Goal: Transaction & Acquisition: Purchase product/service

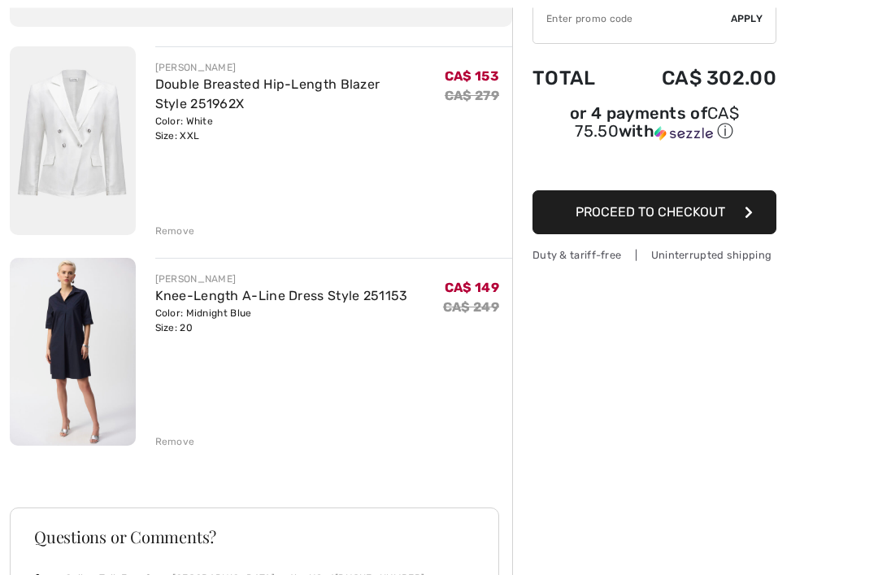
scroll to position [168, 0]
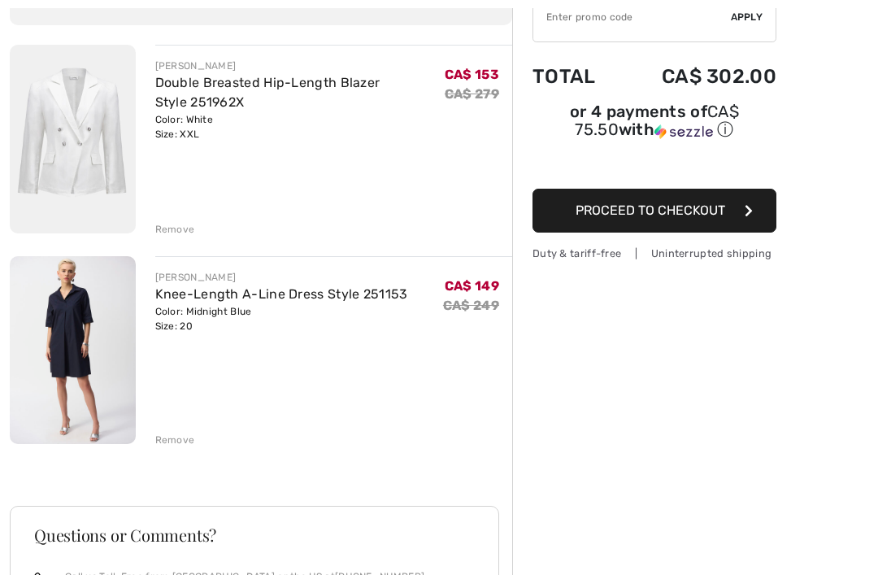
click at [174, 436] on div "Remove" at bounding box center [175, 439] width 40 height 15
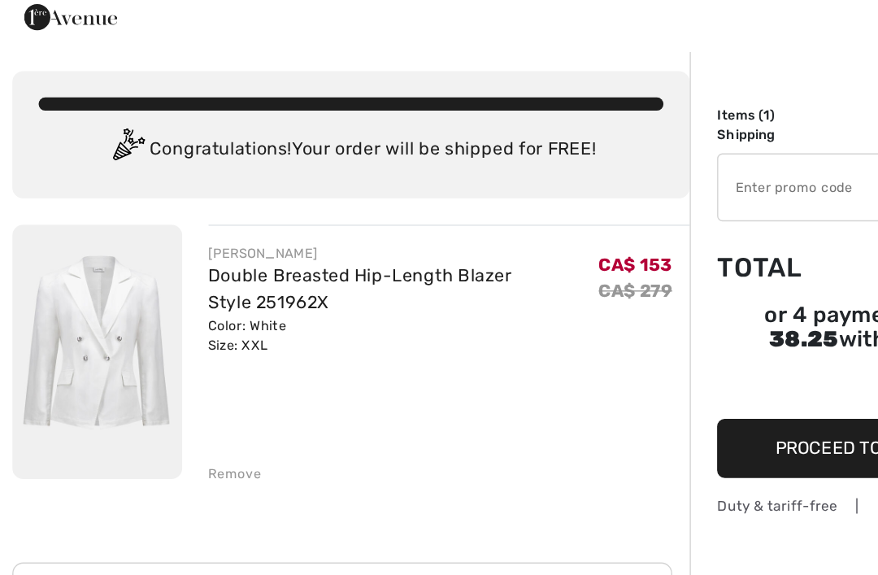
scroll to position [0, 0]
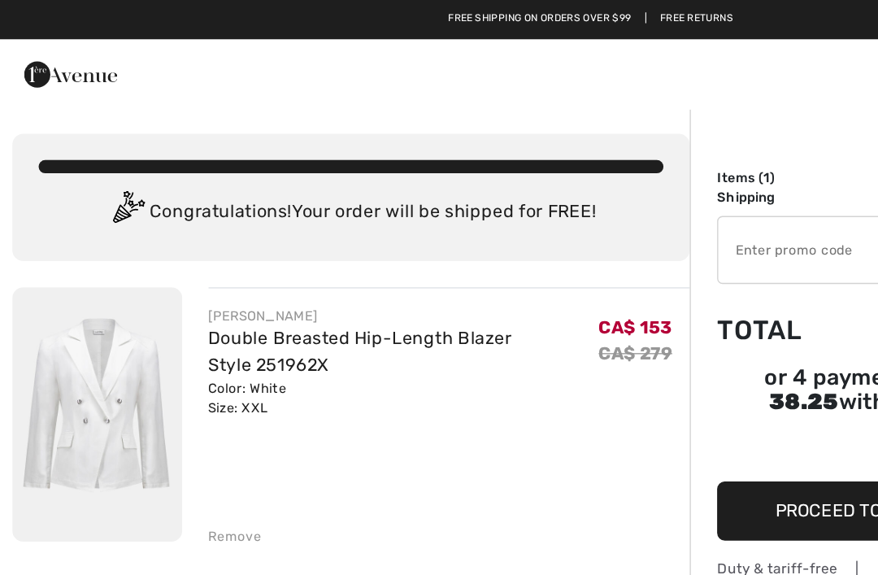
click at [55, 53] on img at bounding box center [53, 55] width 69 height 33
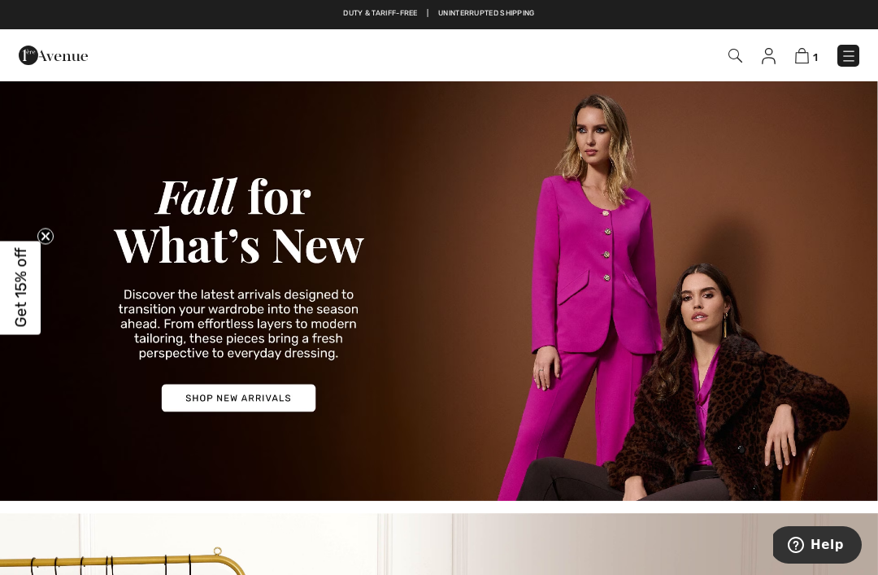
click at [735, 58] on img at bounding box center [735, 56] width 14 height 14
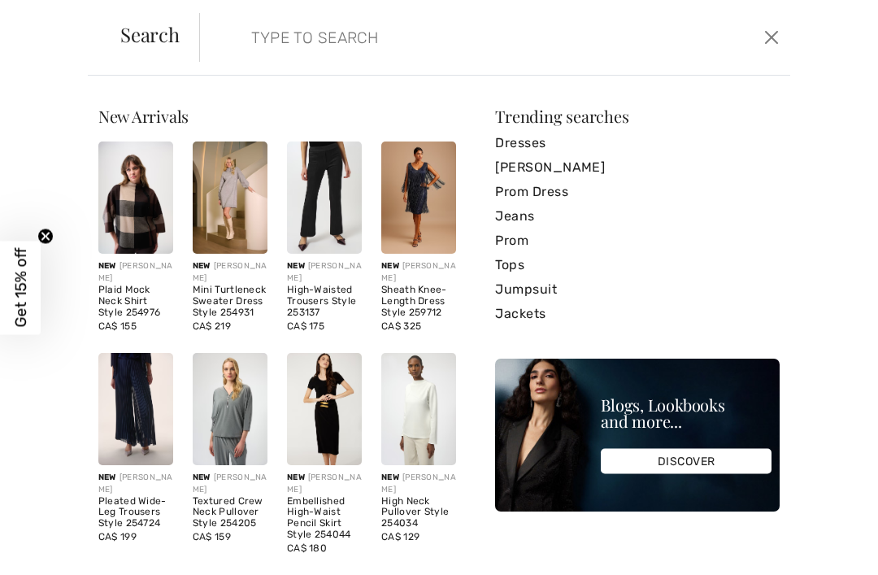
click at [275, 53] on input "search" at bounding box center [434, 37] width 391 height 49
click at [419, 46] on input "search" at bounding box center [434, 37] width 391 height 49
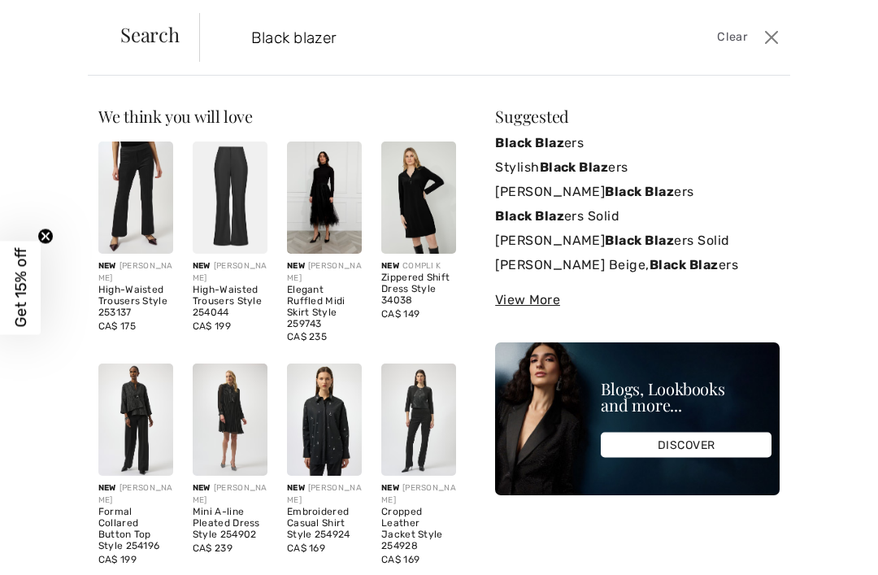
type input "Black blazer"
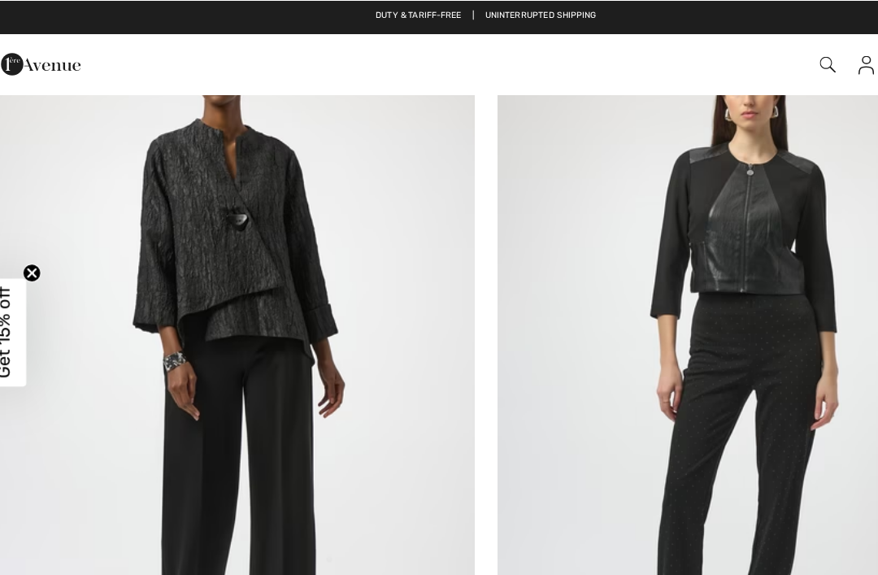
scroll to position [198, 0]
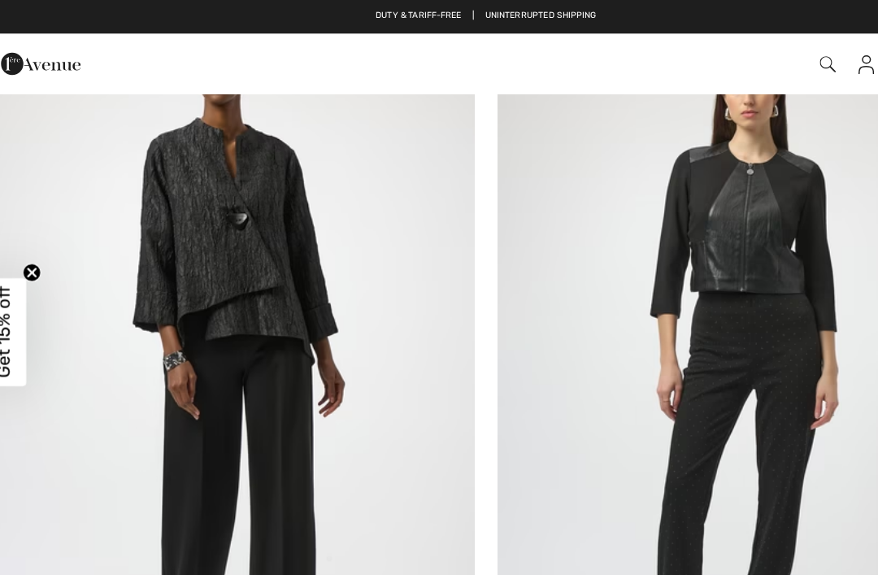
click at [171, 217] on img at bounding box center [219, 319] width 419 height 629
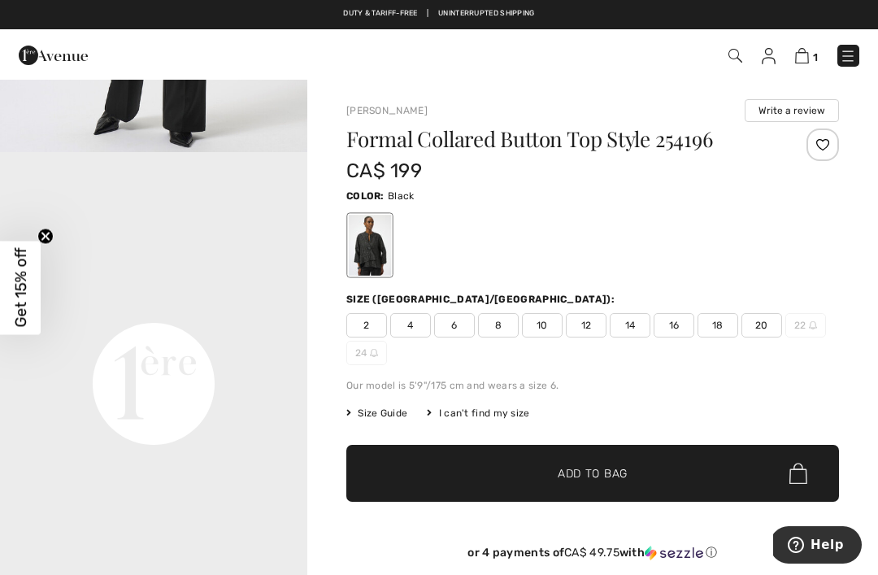
scroll to position [997, 0]
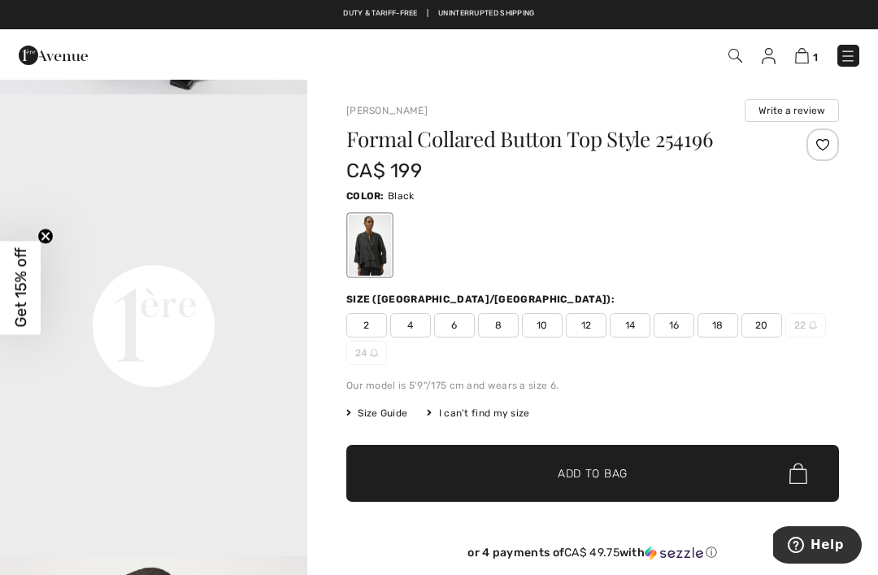
click at [70, 248] on video "Your browser does not support the video tag." at bounding box center [153, 172] width 307 height 154
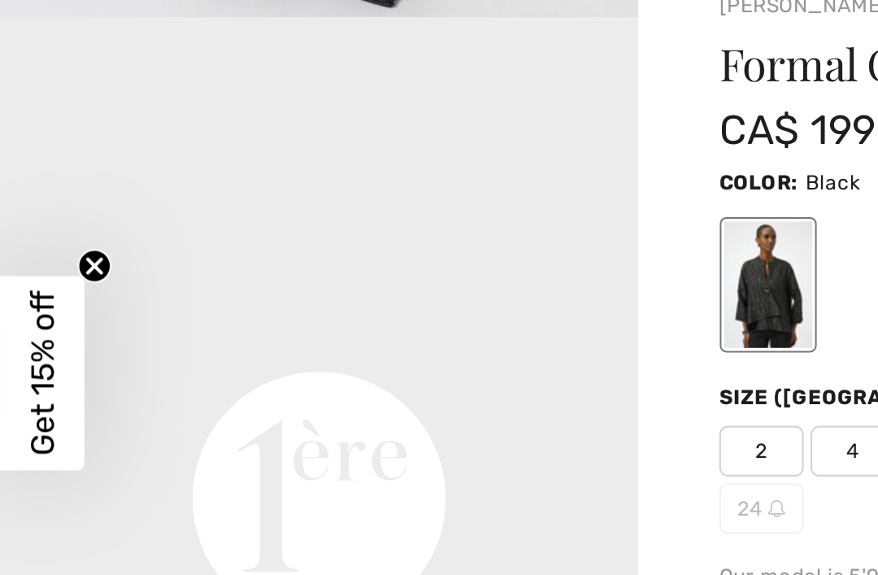
scroll to position [975, 0]
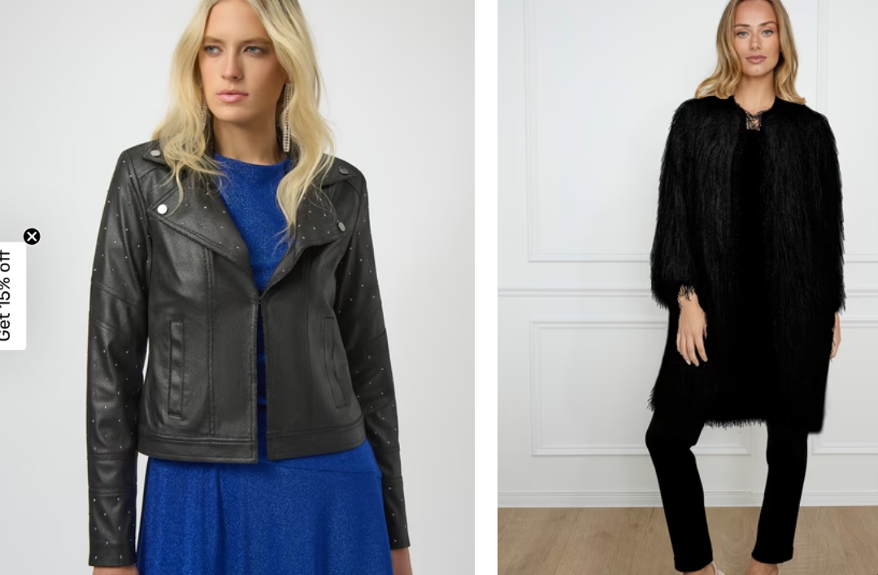
scroll to position [915, 0]
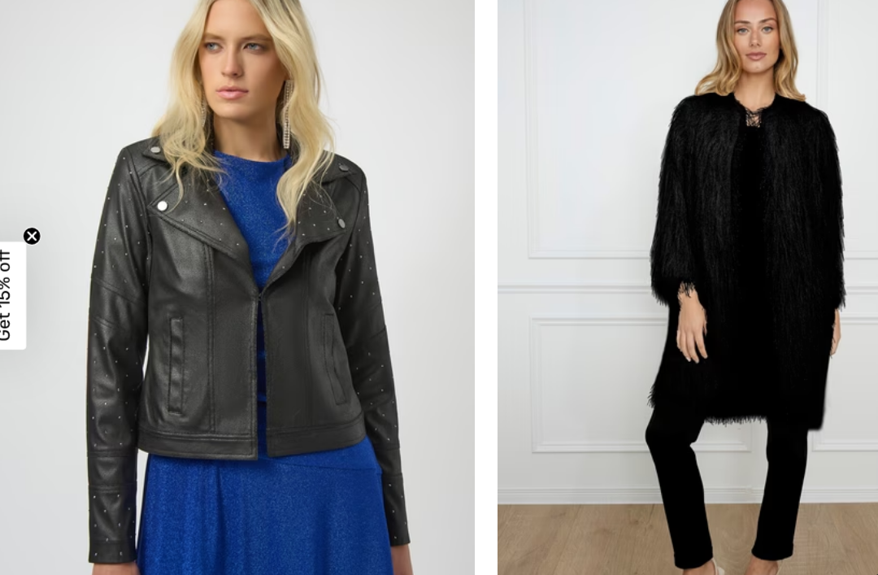
click at [674, 161] on img at bounding box center [658, 295] width 419 height 629
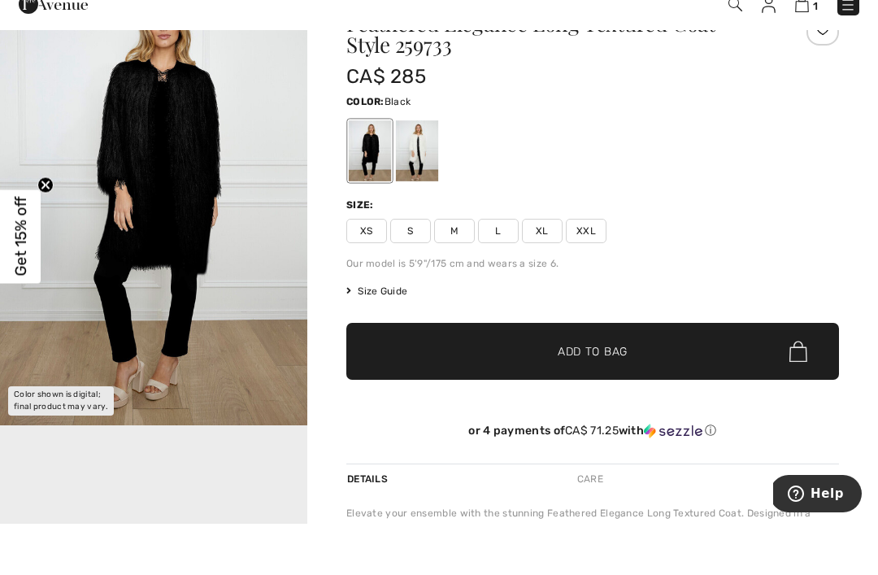
scroll to position [116, 0]
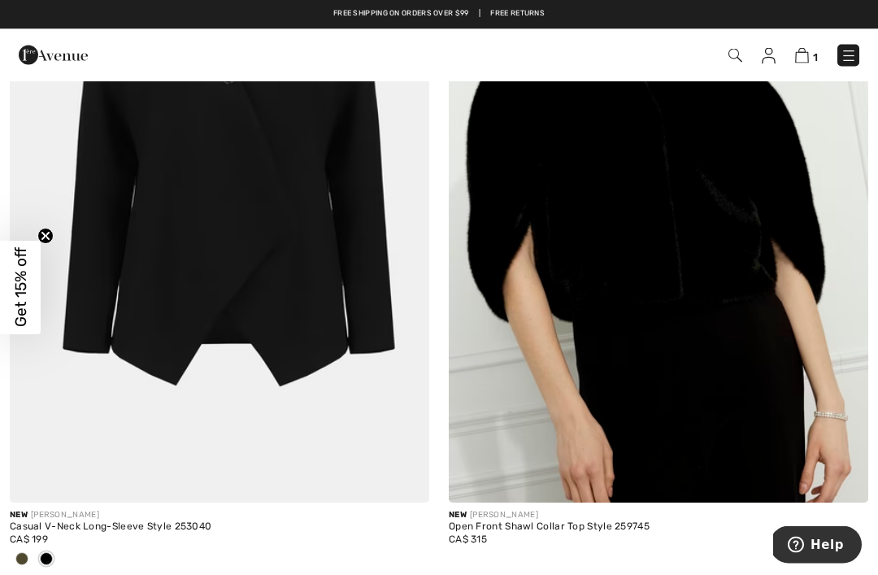
scroll to position [1742, 0]
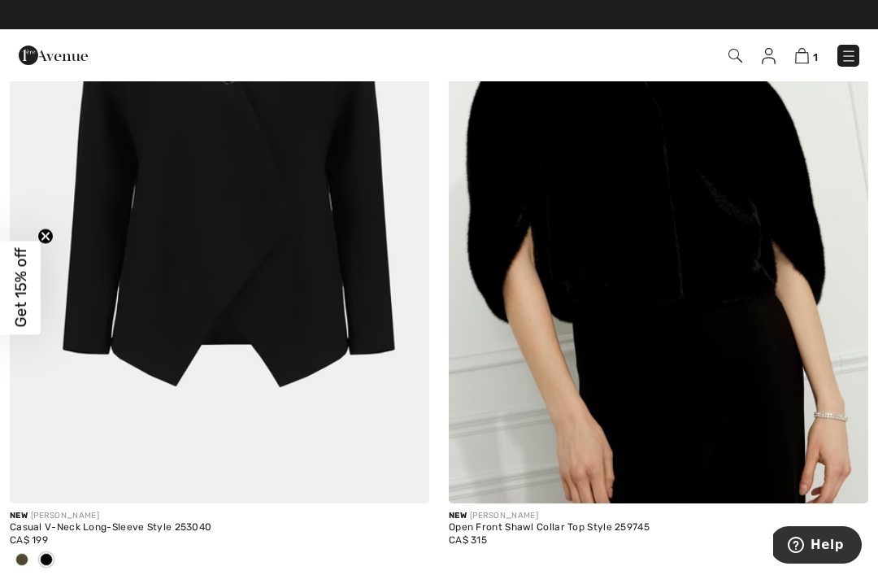
click at [718, 219] on img at bounding box center [658, 188] width 419 height 629
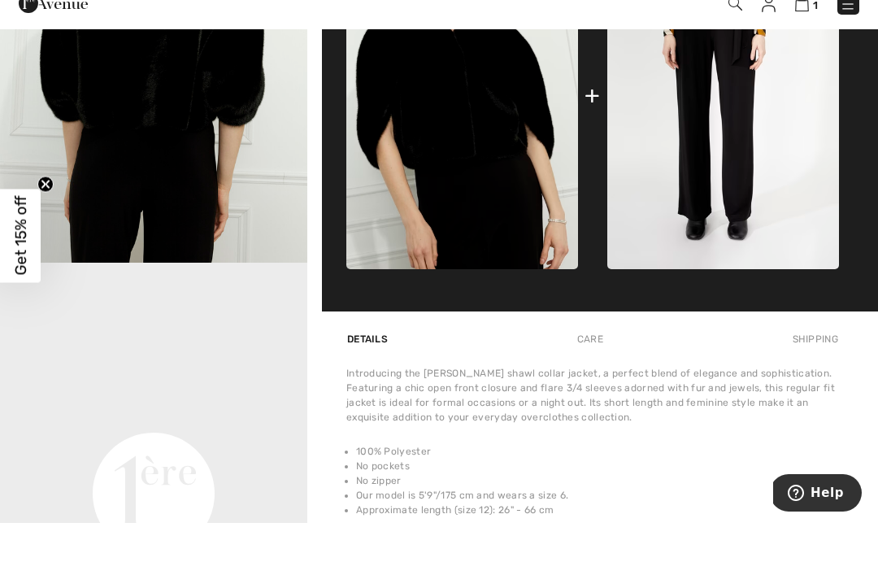
scroll to position [739, 0]
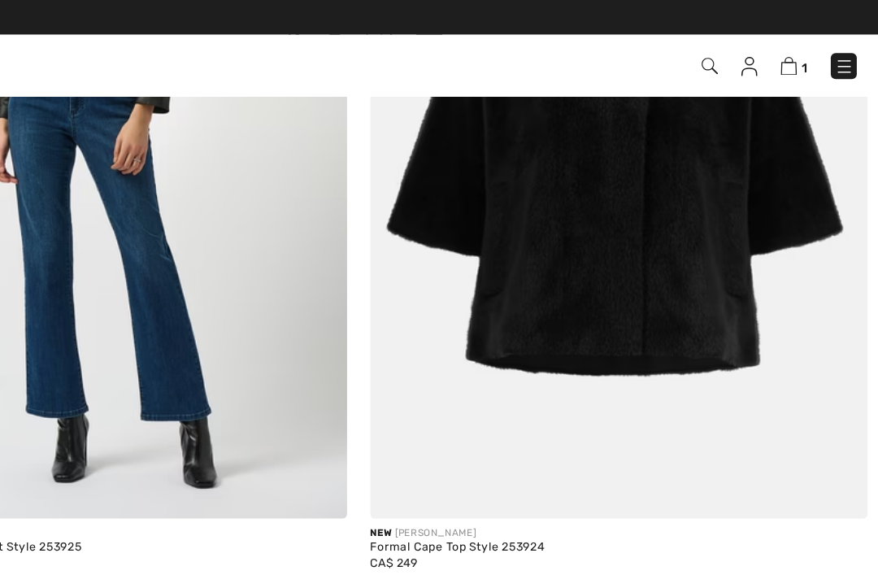
scroll to position [8291, 0]
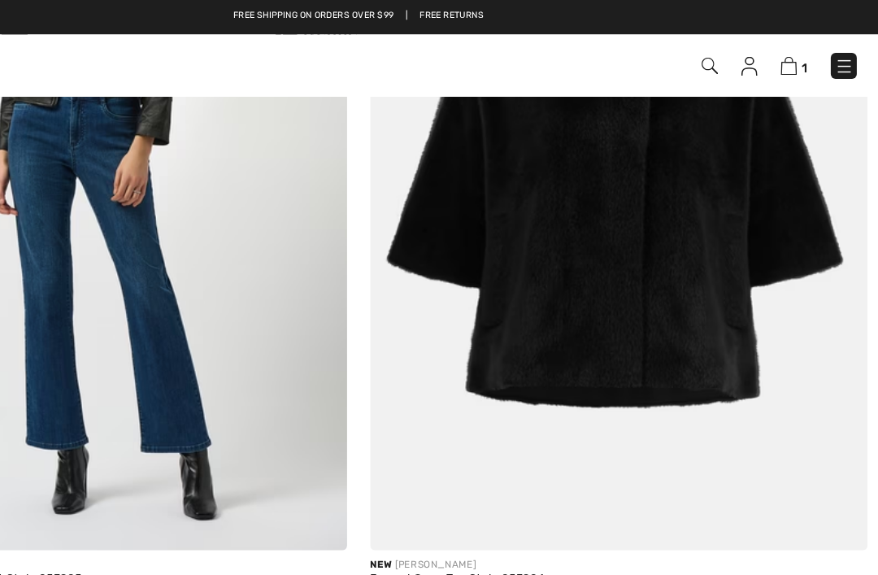
click at [608, 167] on img at bounding box center [658, 149] width 419 height 629
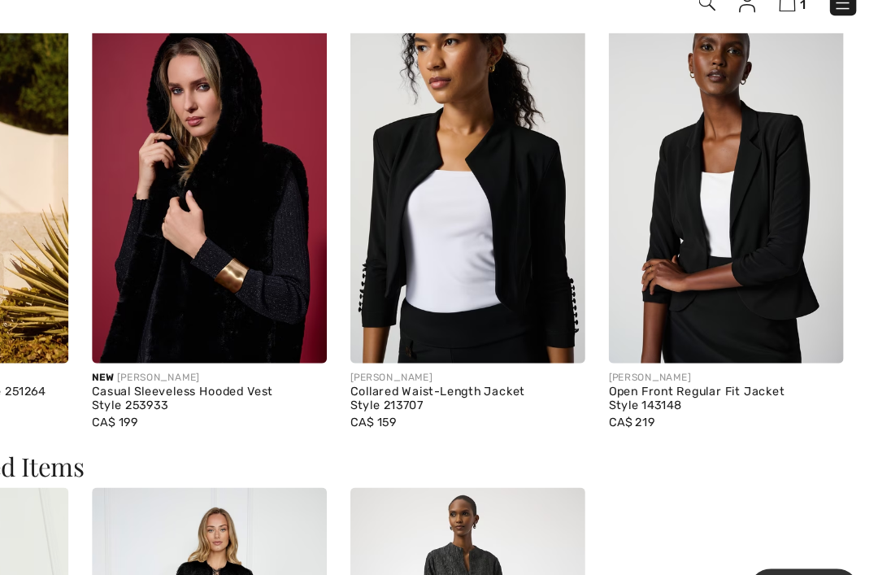
scroll to position [1821, 0]
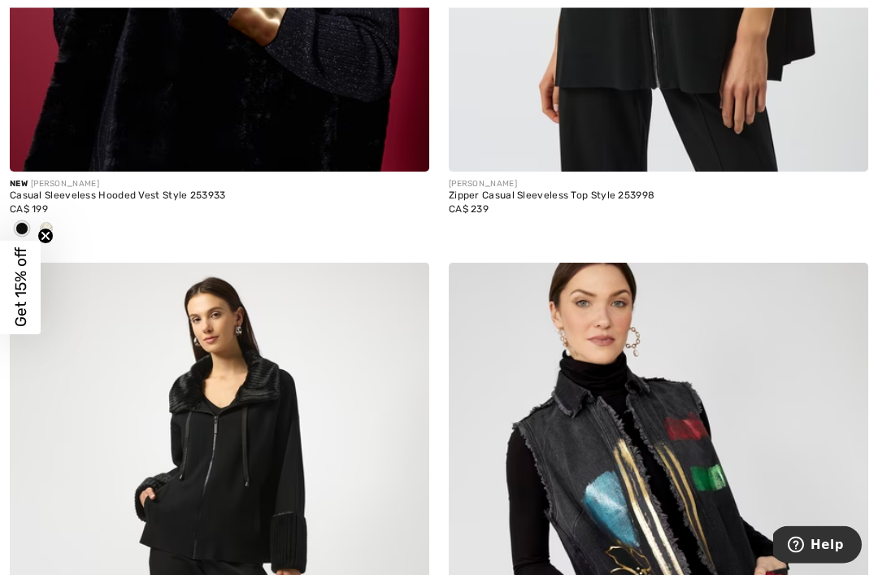
scroll to position [11618, 0]
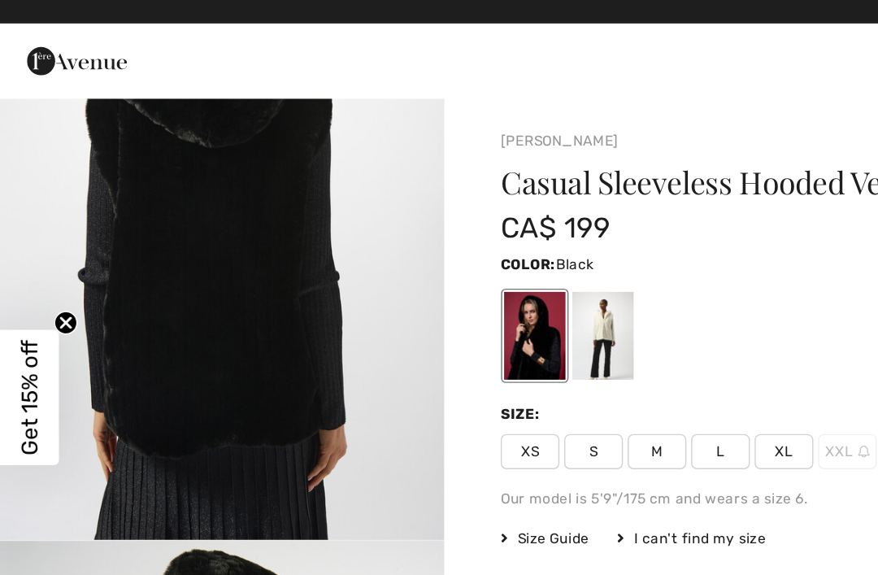
scroll to position [1997, 0]
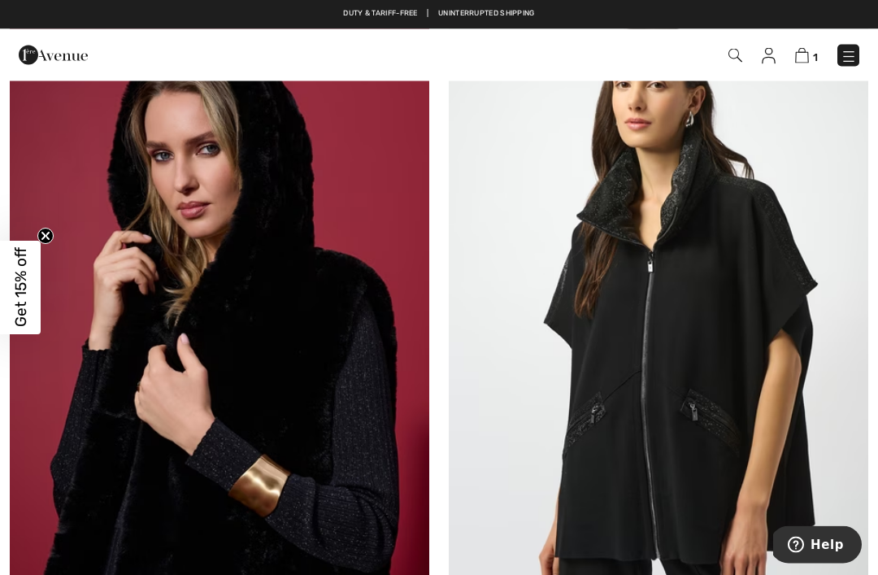
scroll to position [11148, 0]
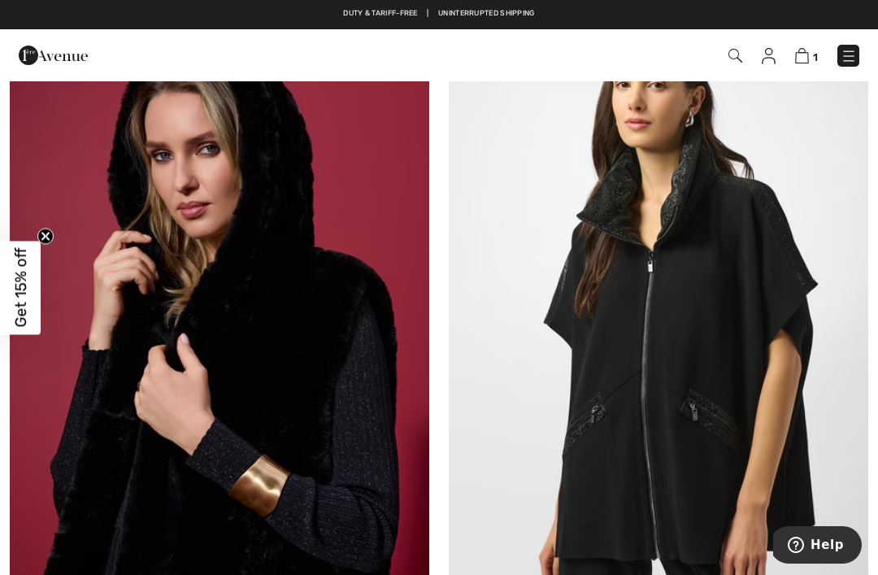
click at [137, 257] on img at bounding box center [219, 327] width 419 height 629
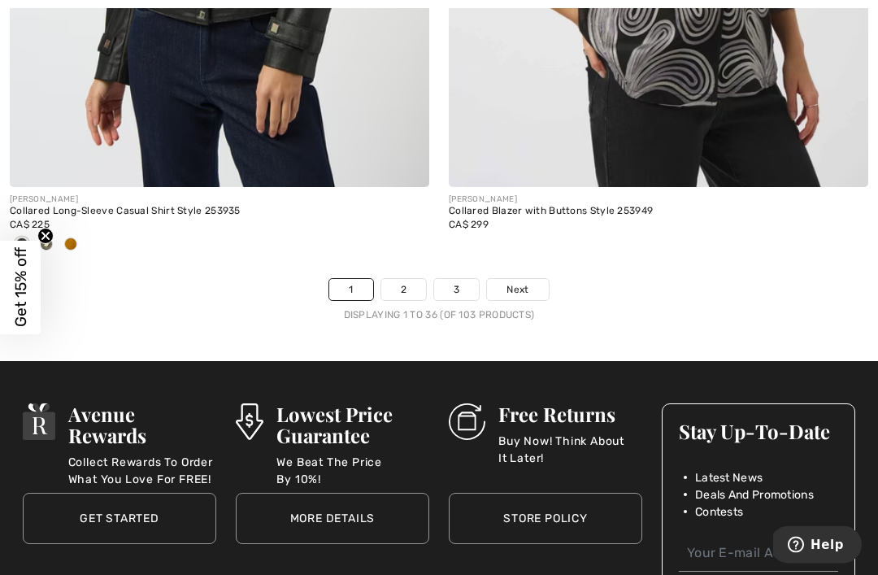
scroll to position [13043, 0]
click at [407, 279] on link "2" at bounding box center [403, 289] width 45 height 21
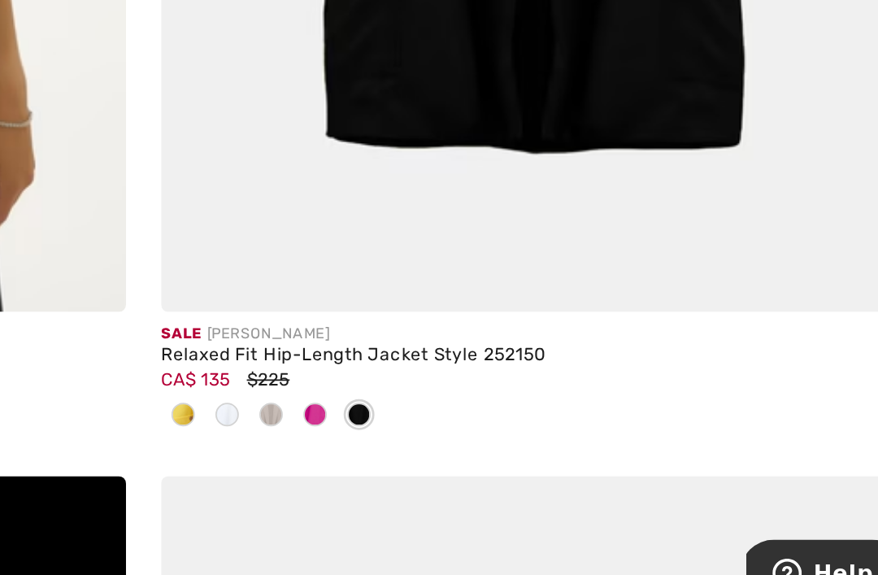
scroll to position [5531, 0]
click at [449, 63] on img at bounding box center [658, 84] width 419 height 629
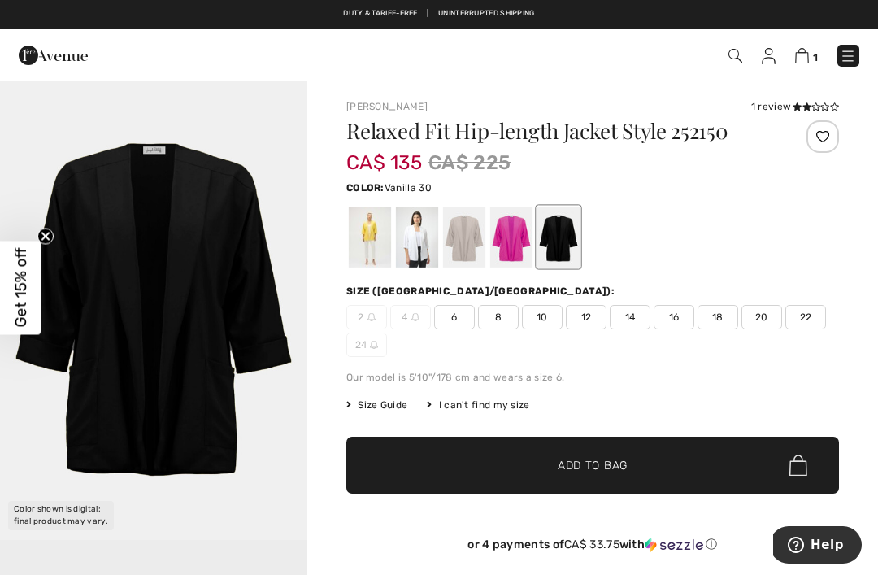
click at [412, 237] on div at bounding box center [417, 236] width 42 height 61
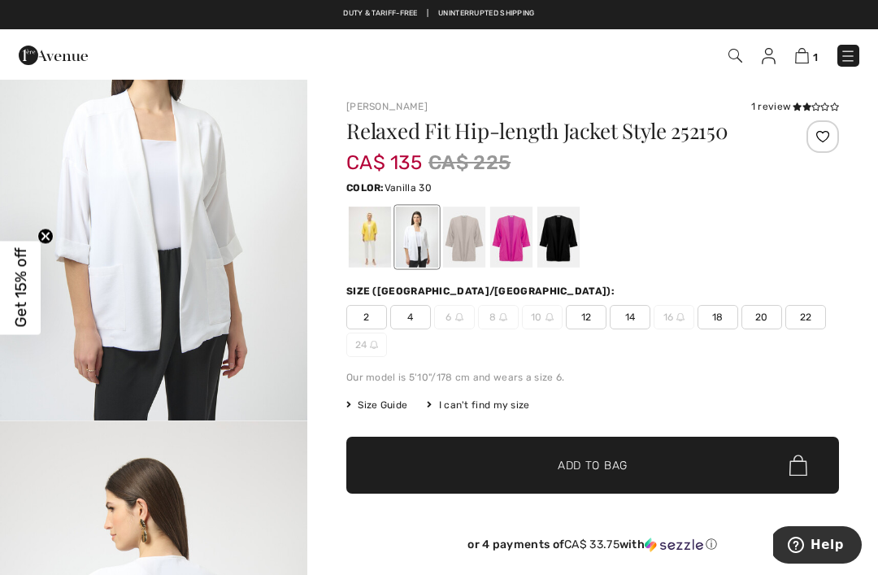
scroll to position [121, 0]
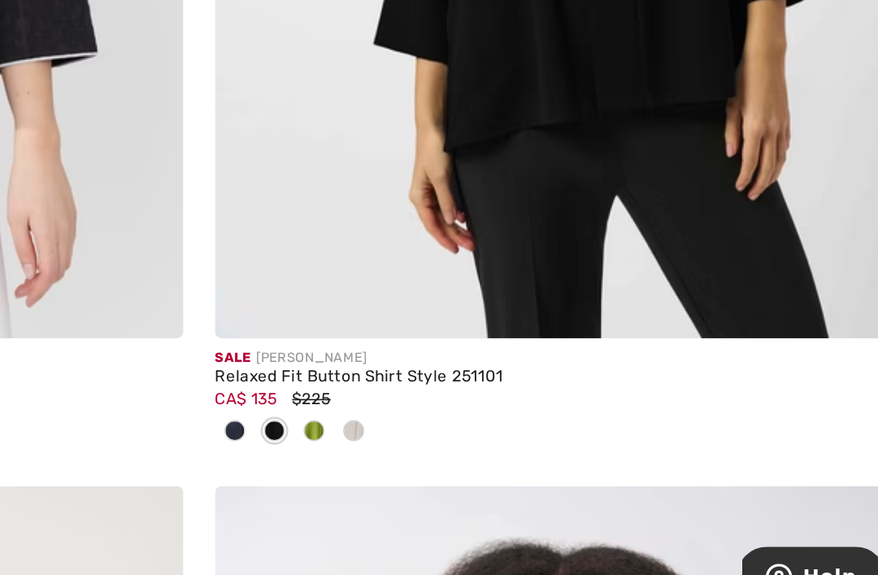
scroll to position [7692, 0]
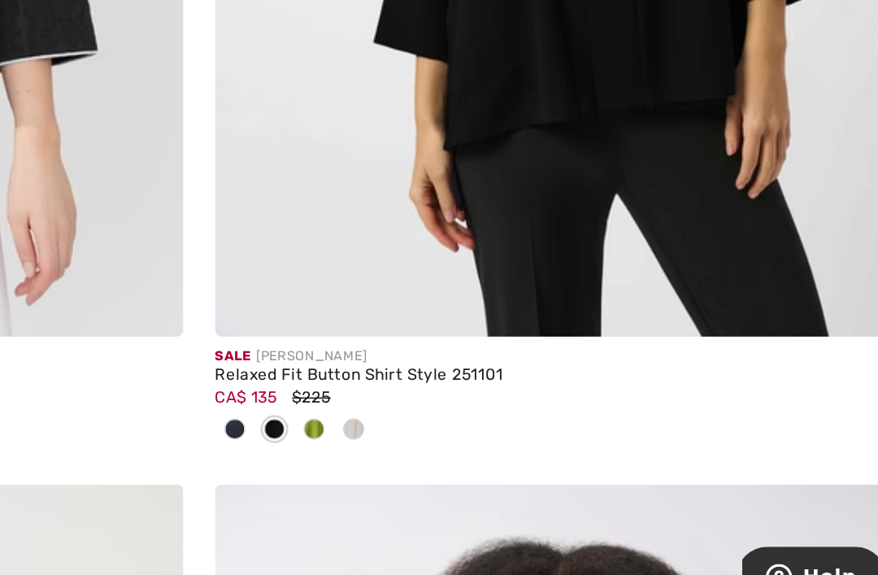
click at [449, 110] on img at bounding box center [658, 82] width 419 height 629
click at [449, 74] on img at bounding box center [658, 82] width 419 height 629
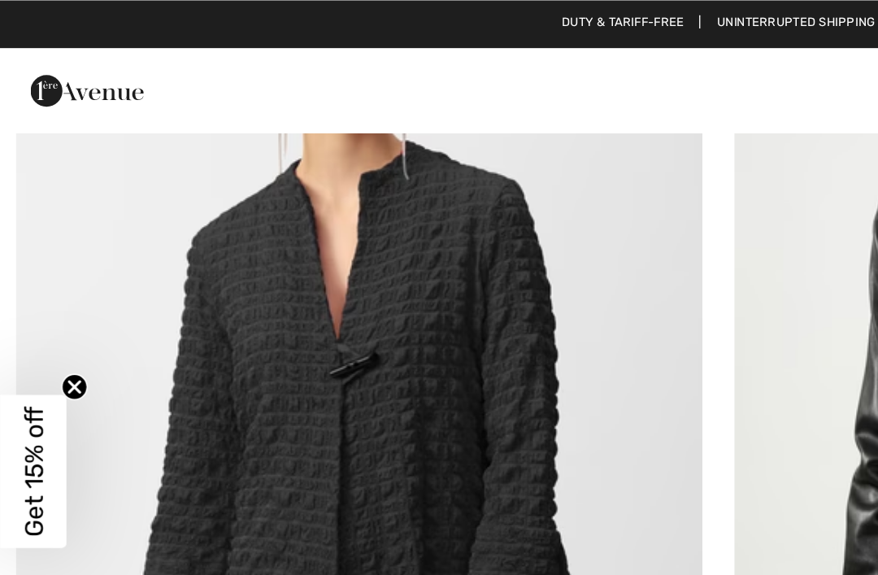
scroll to position [12038, 0]
click at [107, 205] on img at bounding box center [219, 210] width 419 height 629
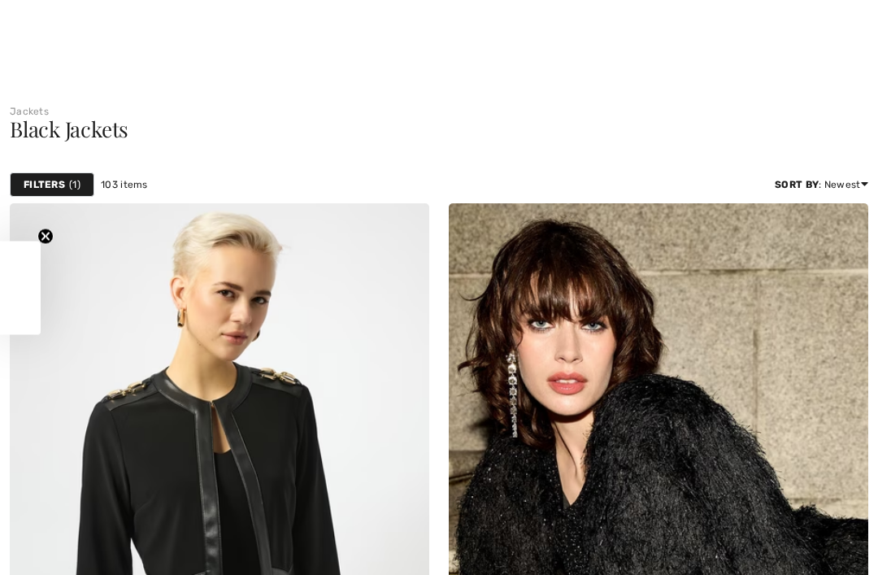
checkbox input "true"
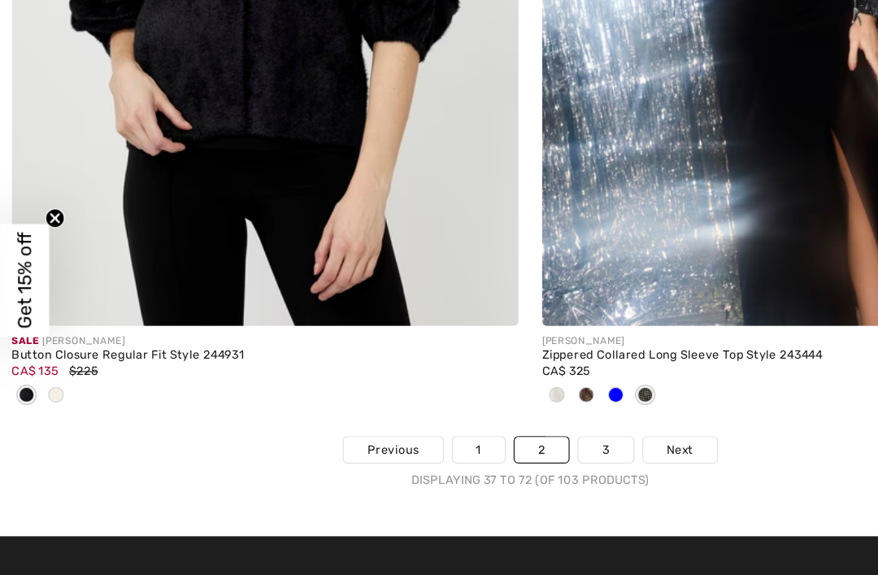
scroll to position [12961, 0]
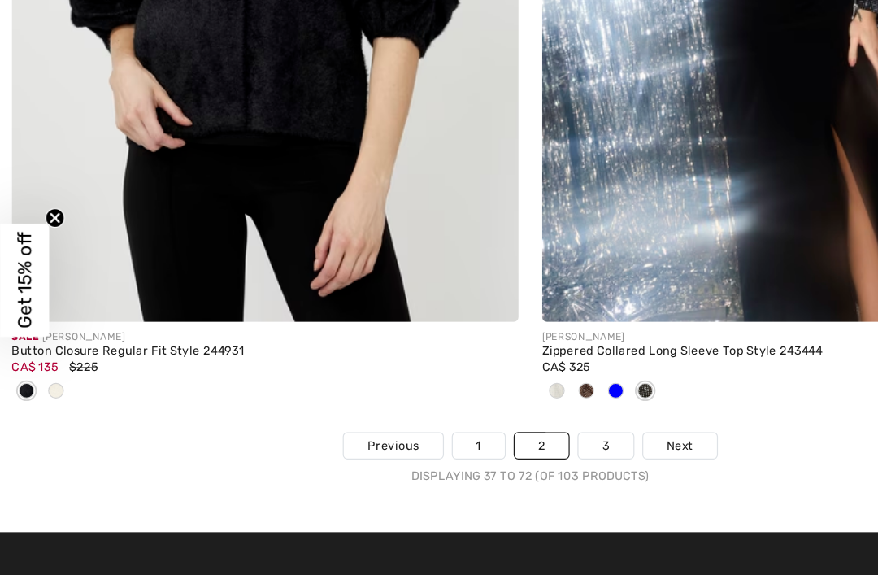
click at [102, 124] on img at bounding box center [219, 7] width 419 height 629
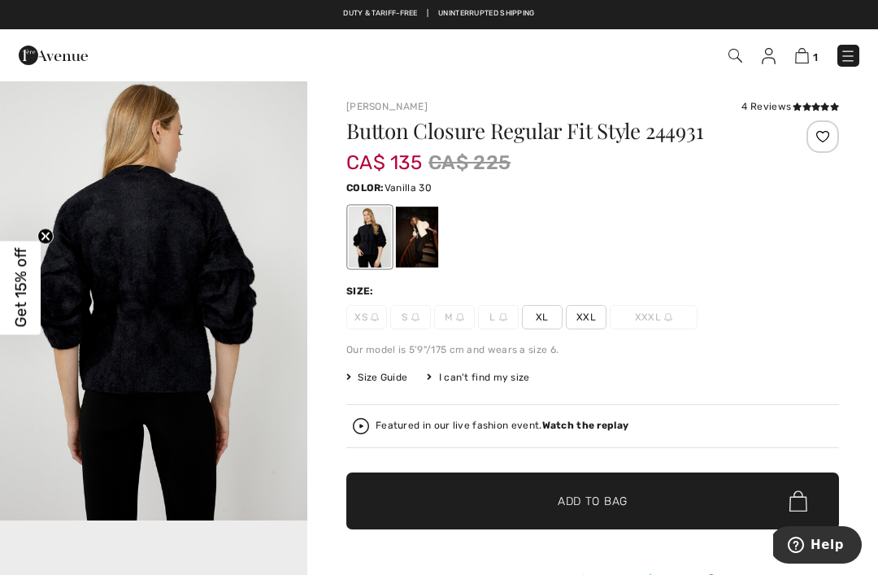
click at [427, 229] on div at bounding box center [417, 236] width 42 height 61
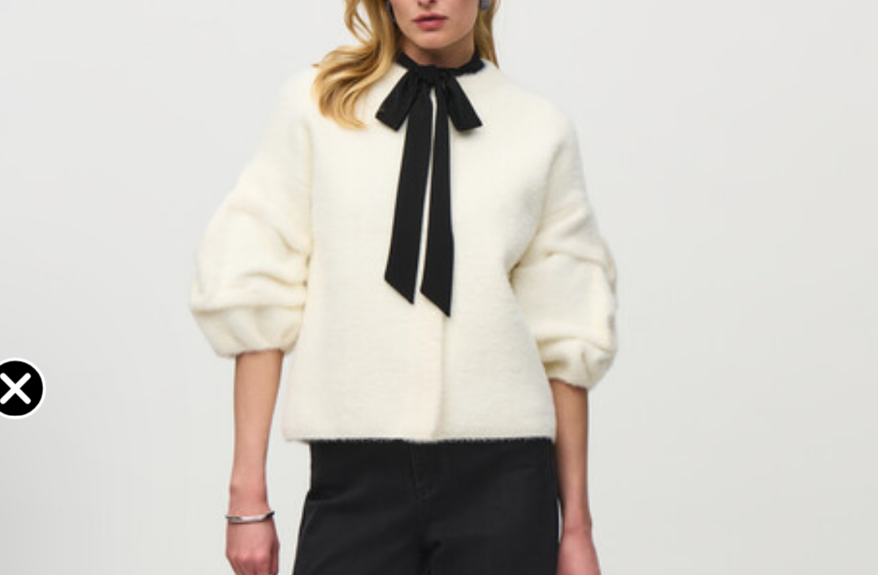
click at [155, 51] on img "2 / 8" at bounding box center [153, 276] width 307 height 460
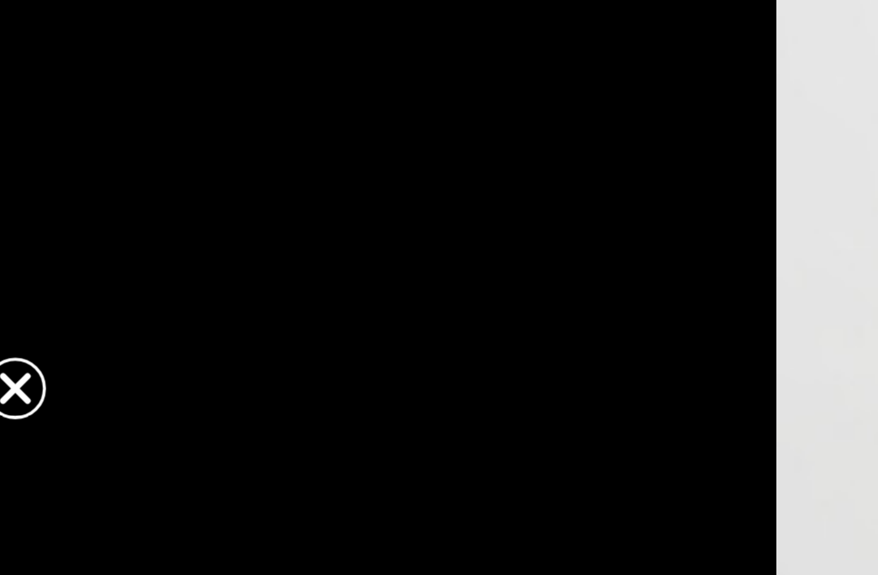
click at [42, 232] on icon "Close teaser" at bounding box center [45, 235] width 7 height 7
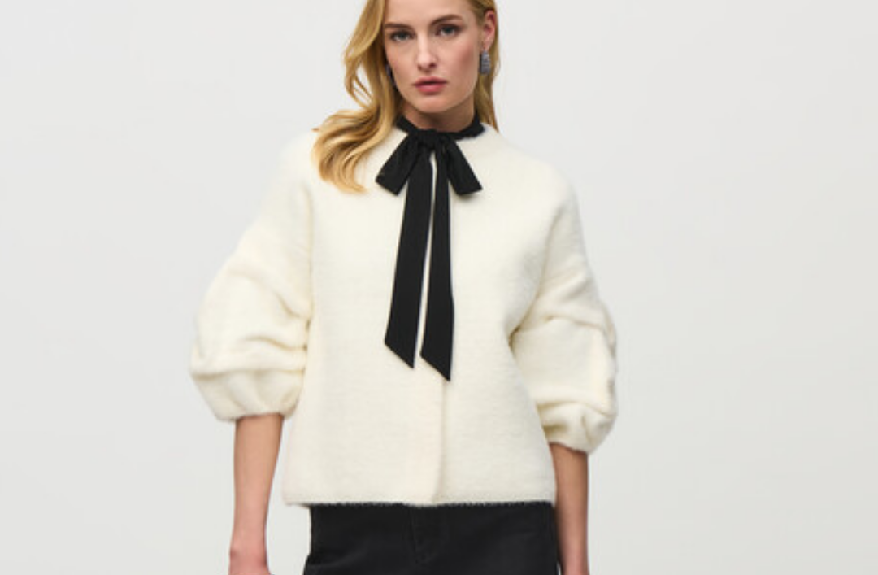
scroll to position [463, 0]
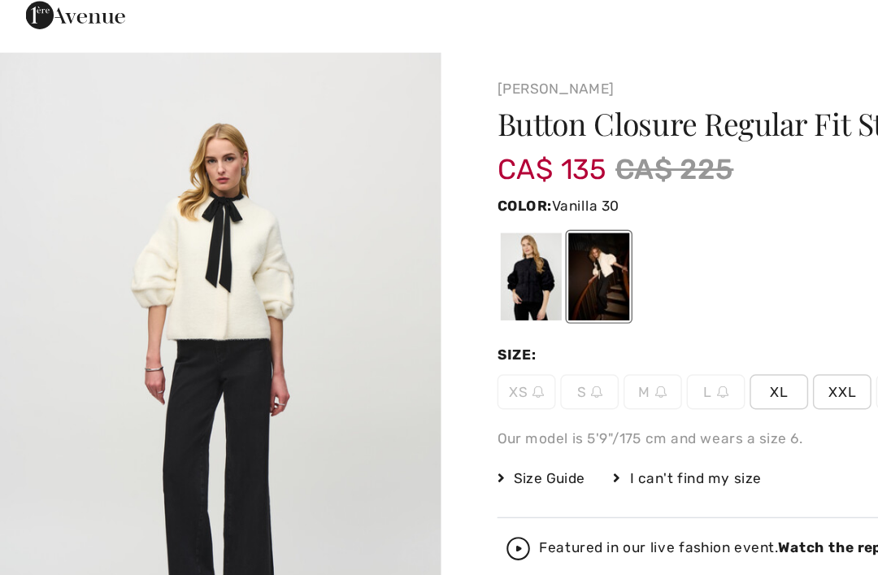
click at [595, 305] on span "XXL" at bounding box center [586, 317] width 41 height 24
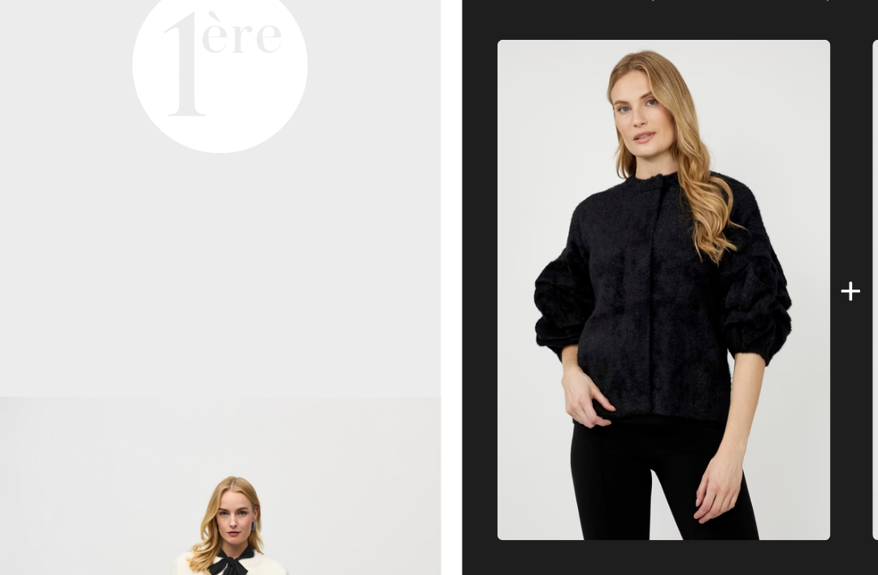
scroll to position [584, 0]
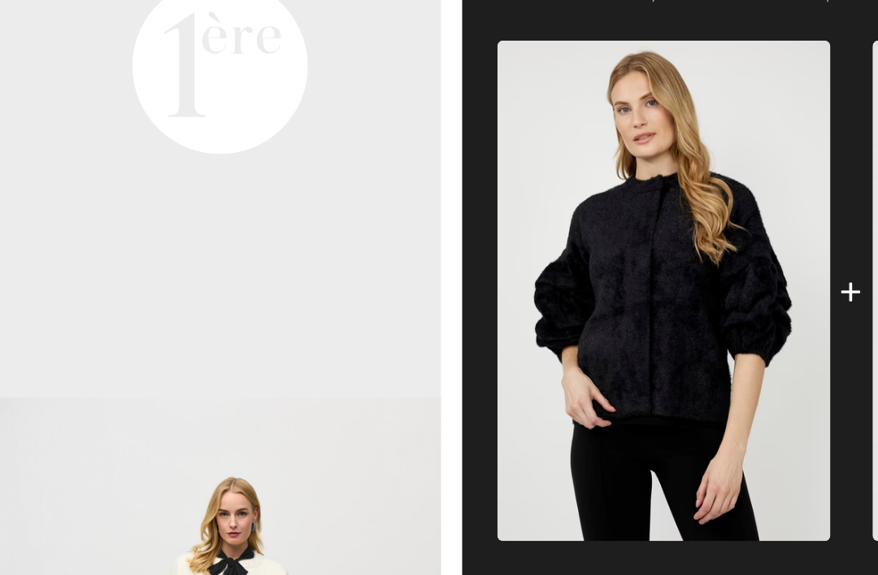
click at [499, 178] on img at bounding box center [462, 341] width 232 height 348
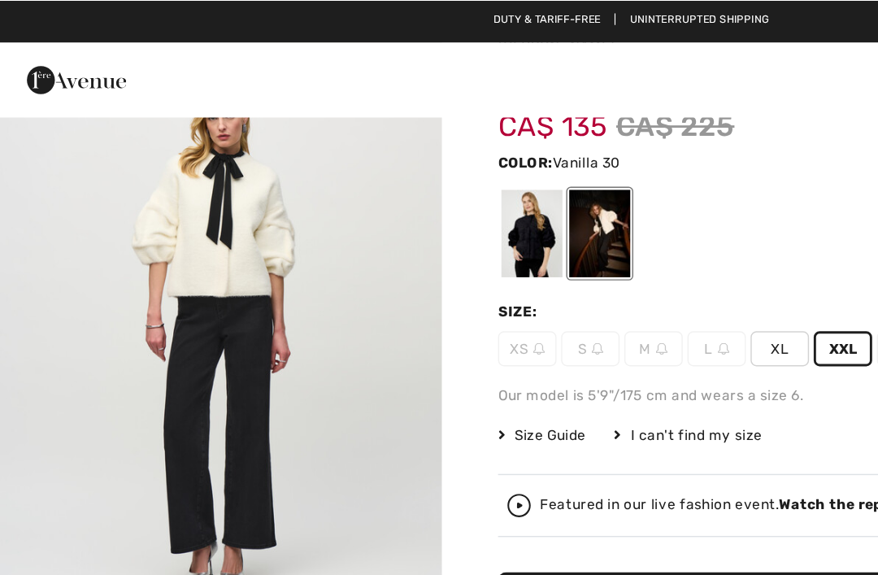
scroll to position [0, 0]
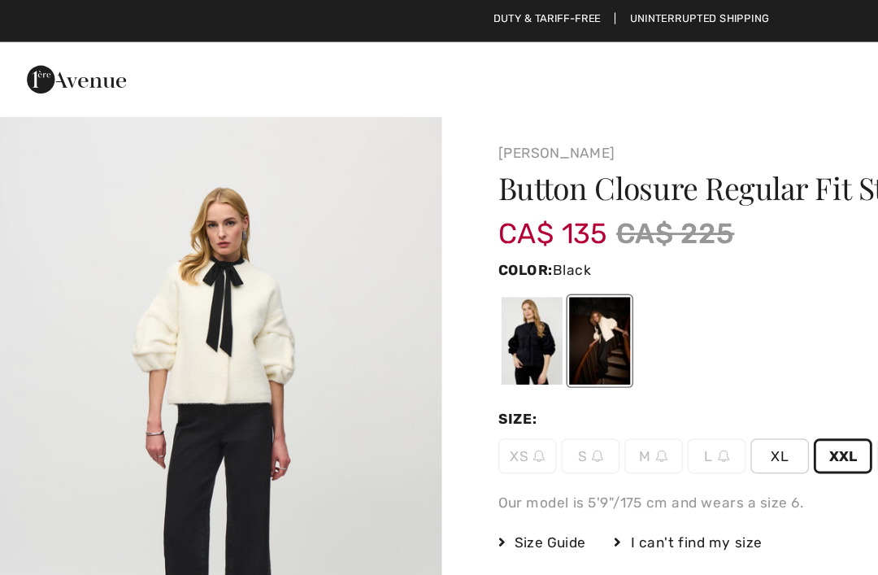
click at [371, 228] on div at bounding box center [370, 236] width 42 height 61
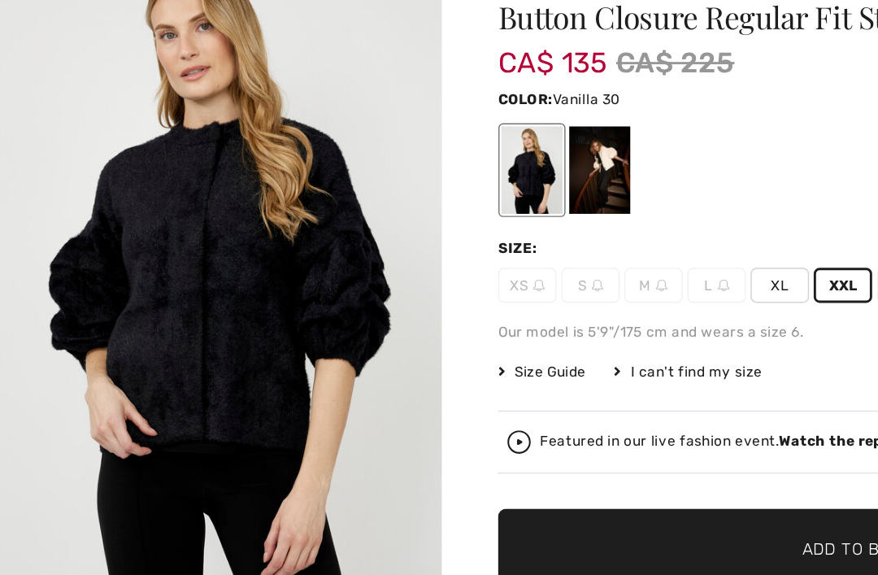
click at [423, 206] on div at bounding box center [417, 236] width 42 height 61
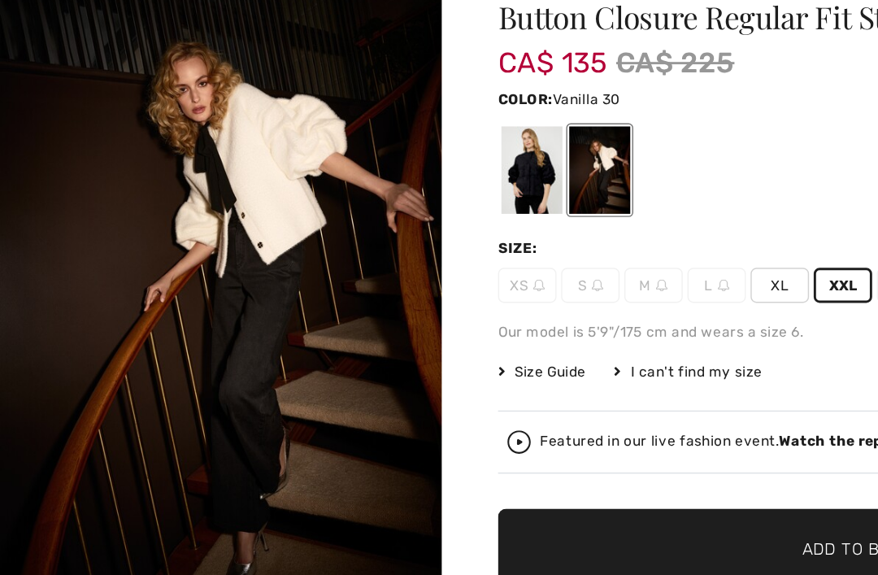
click at [419, 206] on div at bounding box center [417, 236] width 42 height 61
click at [372, 206] on div at bounding box center [370, 236] width 42 height 61
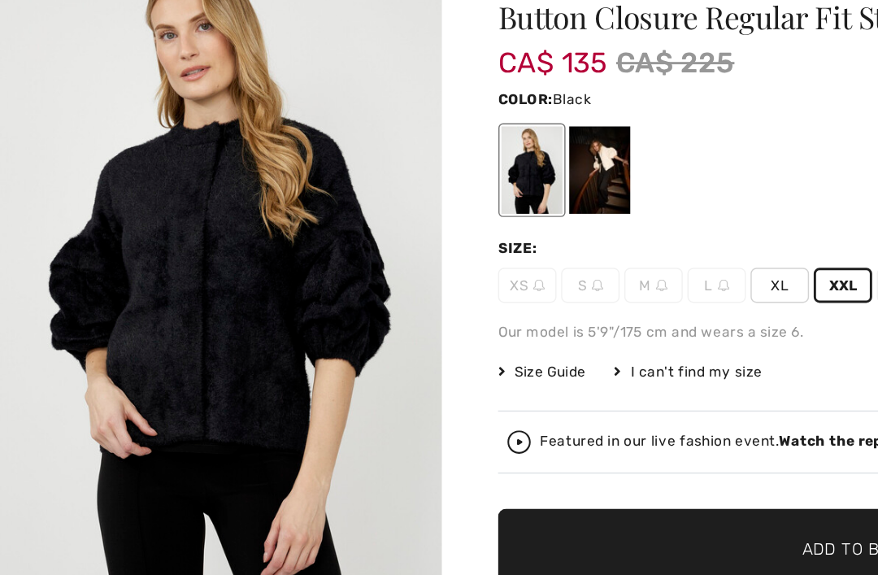
click at [411, 206] on div at bounding box center [417, 236] width 42 height 61
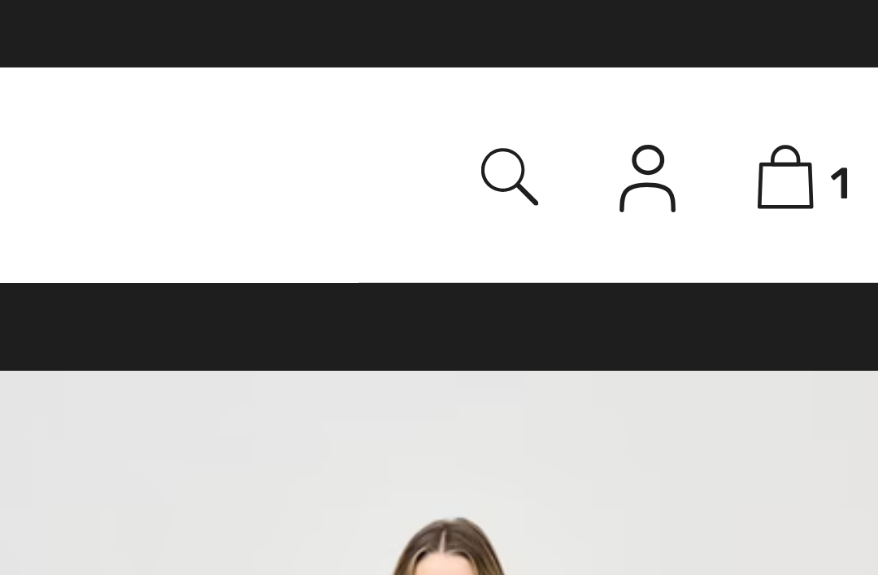
scroll to position [648, 0]
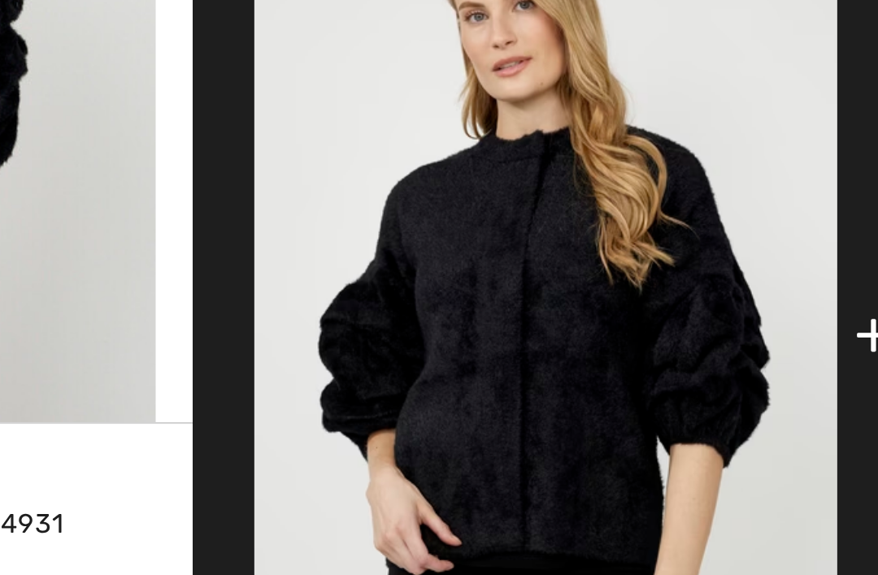
scroll to position [434, 0]
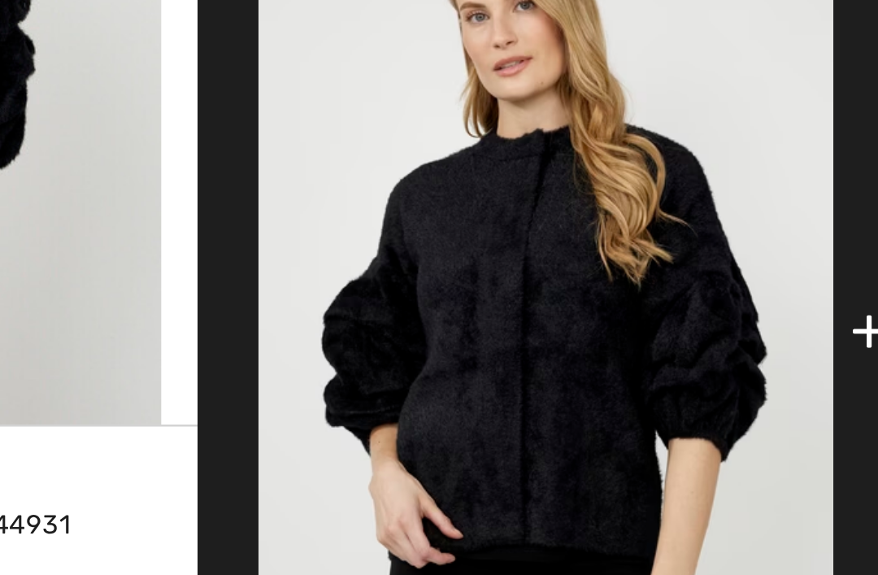
click at [346, 281] on img at bounding box center [462, 455] width 232 height 348
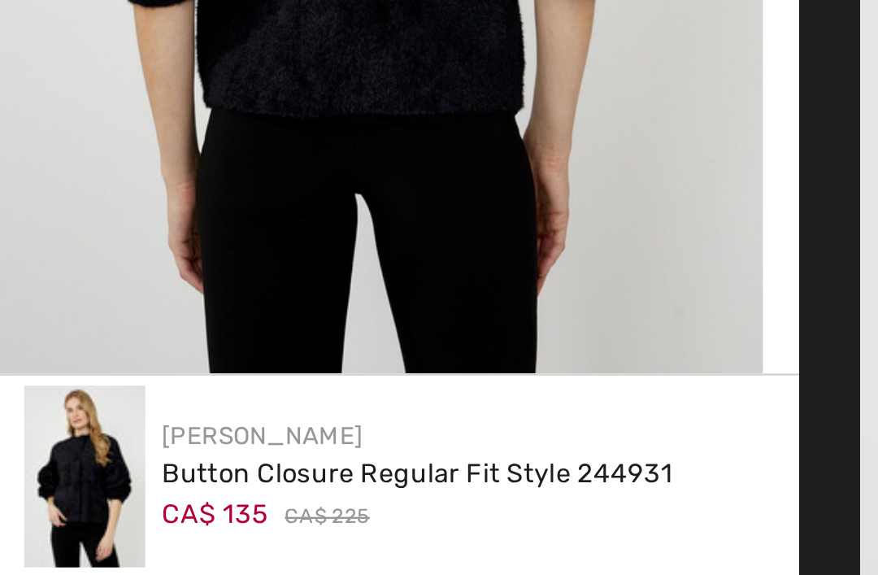
scroll to position [44, 0]
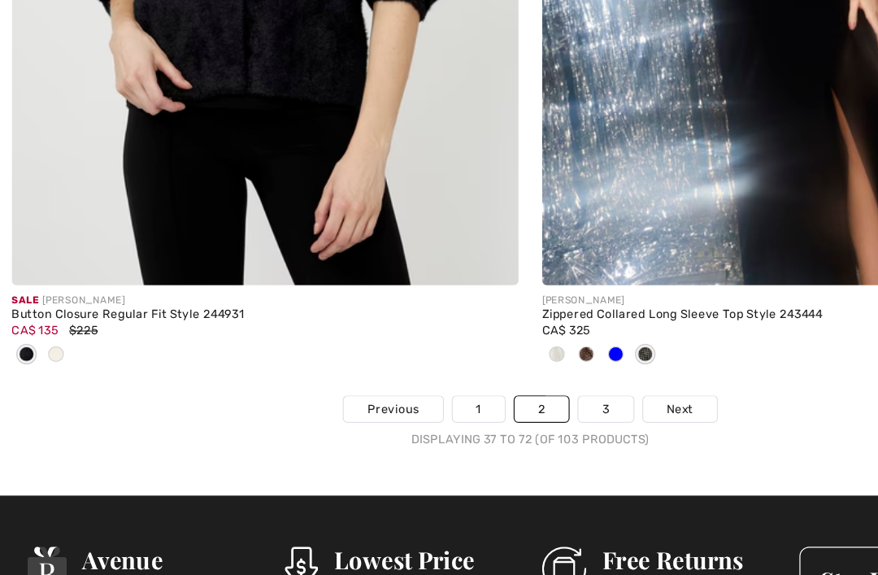
click at [494, 344] on link "3" at bounding box center [501, 350] width 45 height 21
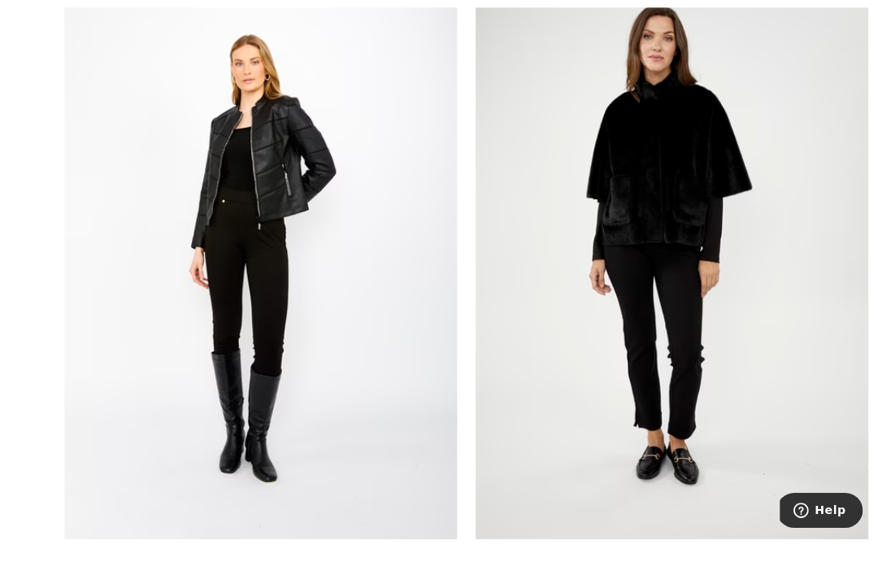
scroll to position [965, 0]
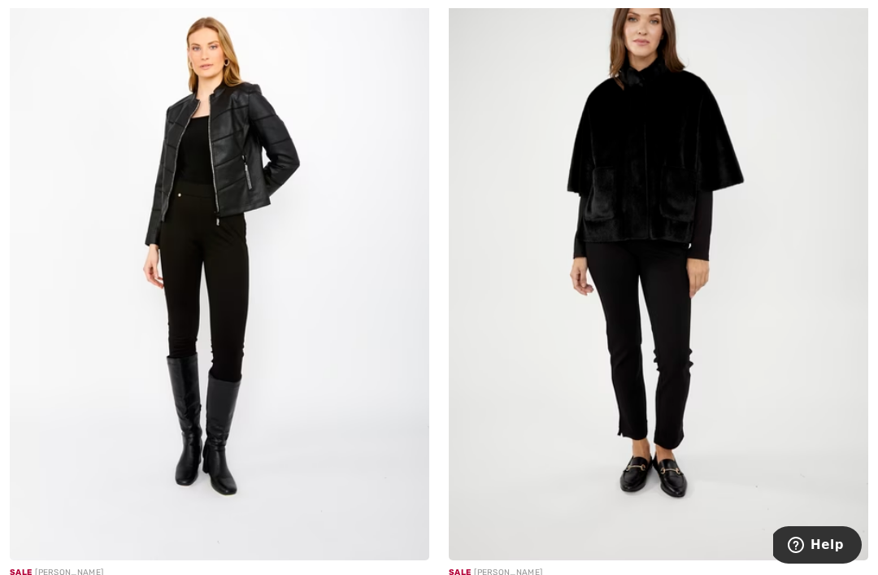
click at [688, 241] on img at bounding box center [658, 245] width 419 height 629
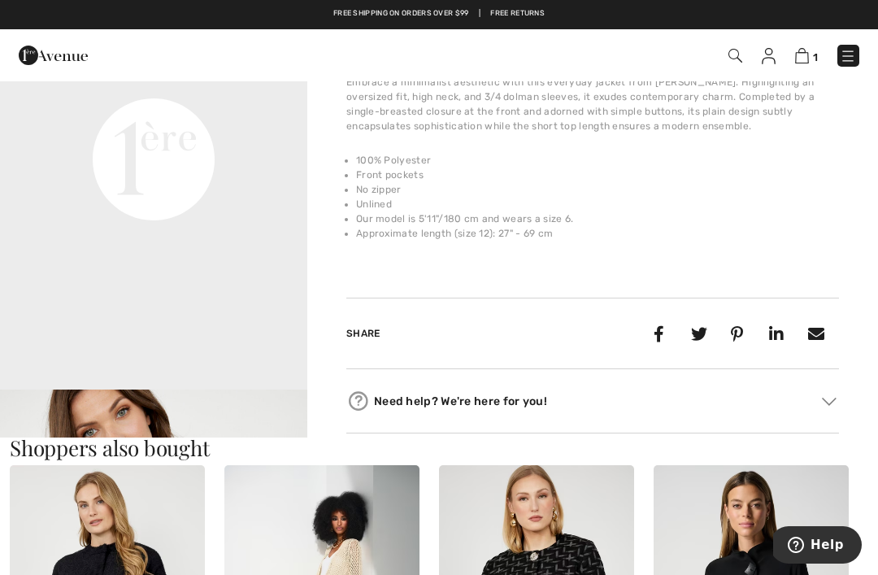
scroll to position [609, 0]
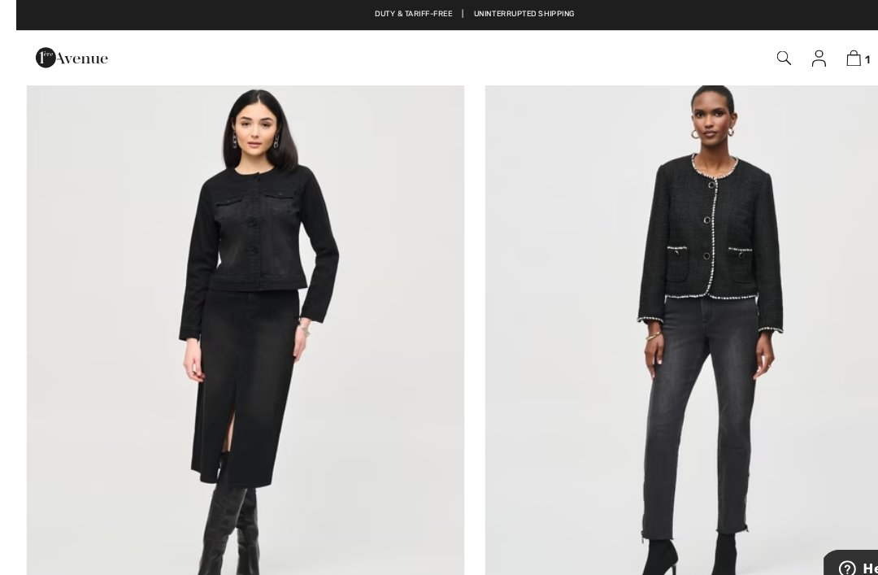
scroll to position [6616, 0]
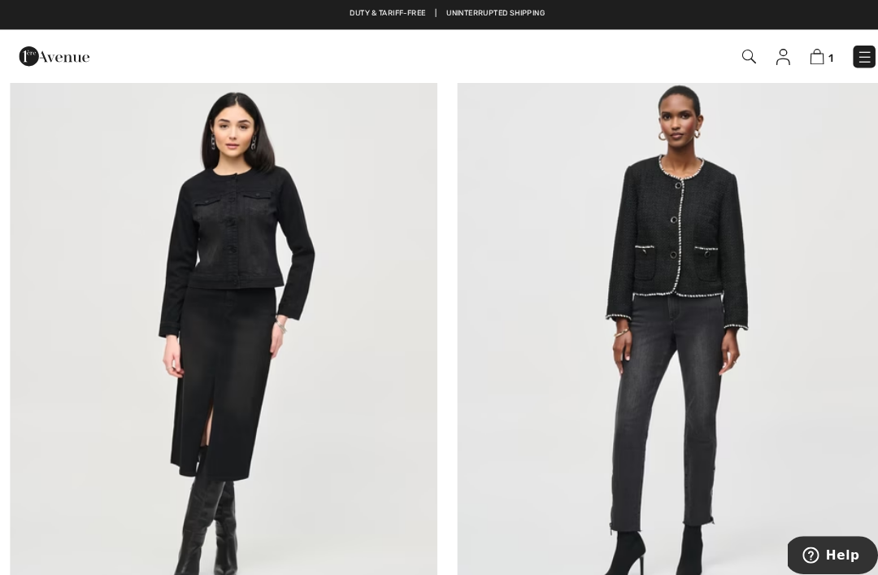
click at [189, 294] on img at bounding box center [219, 331] width 419 height 629
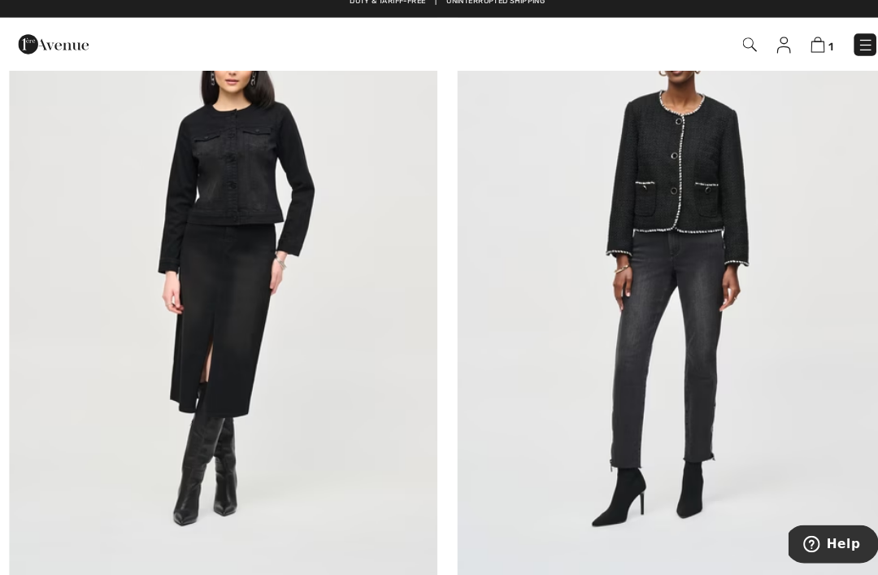
click at [673, 171] on img at bounding box center [658, 280] width 419 height 629
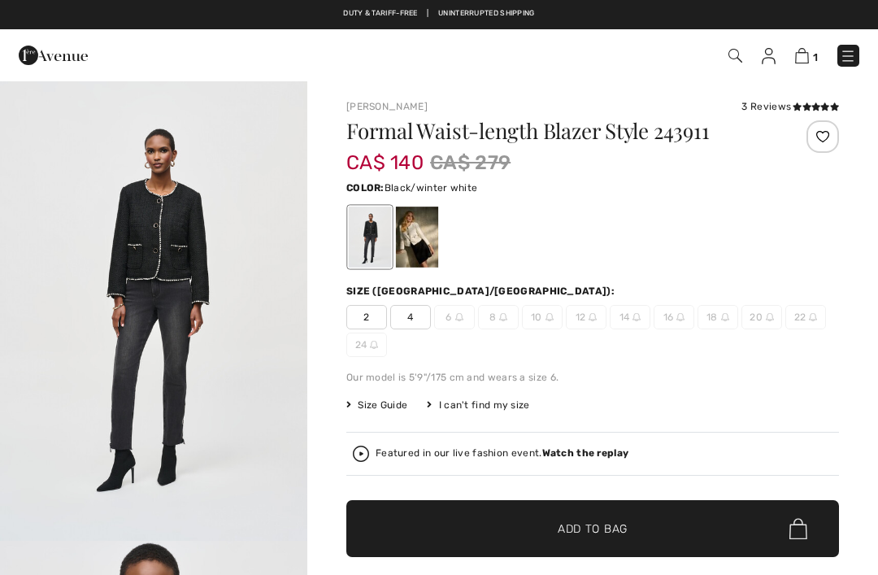
checkbox input "true"
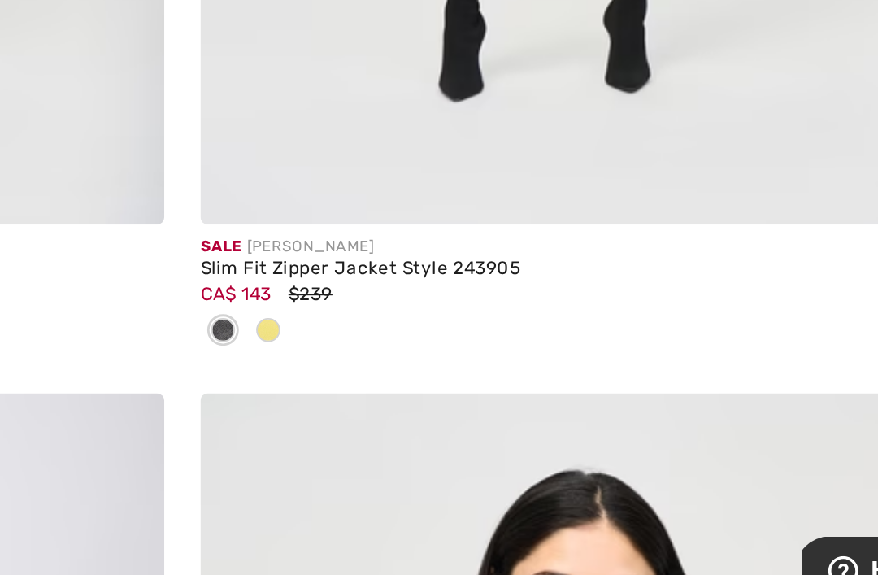
scroll to position [7624, 0]
click at [454, 408] on span at bounding box center [460, 414] width 13 height 13
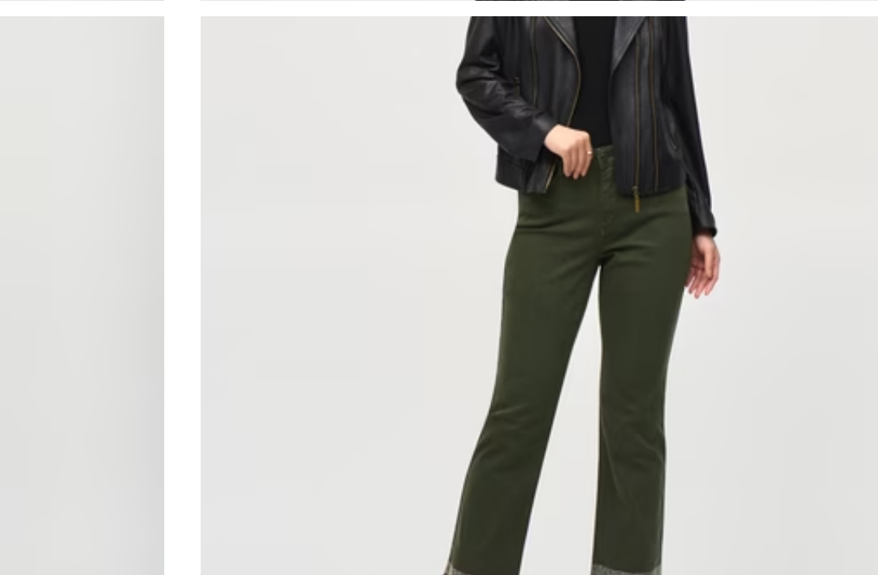
scroll to position [7536, 0]
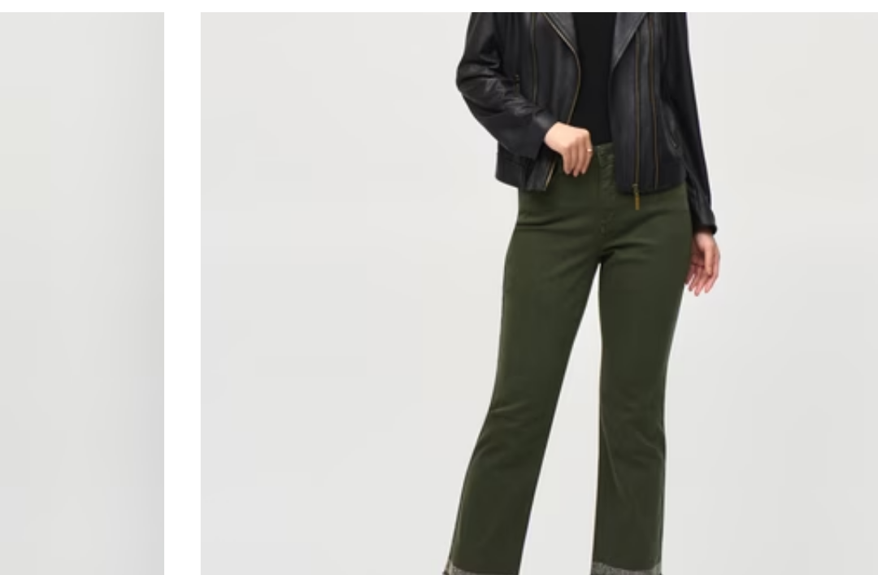
click at [449, 157] on img at bounding box center [658, 130] width 419 height 629
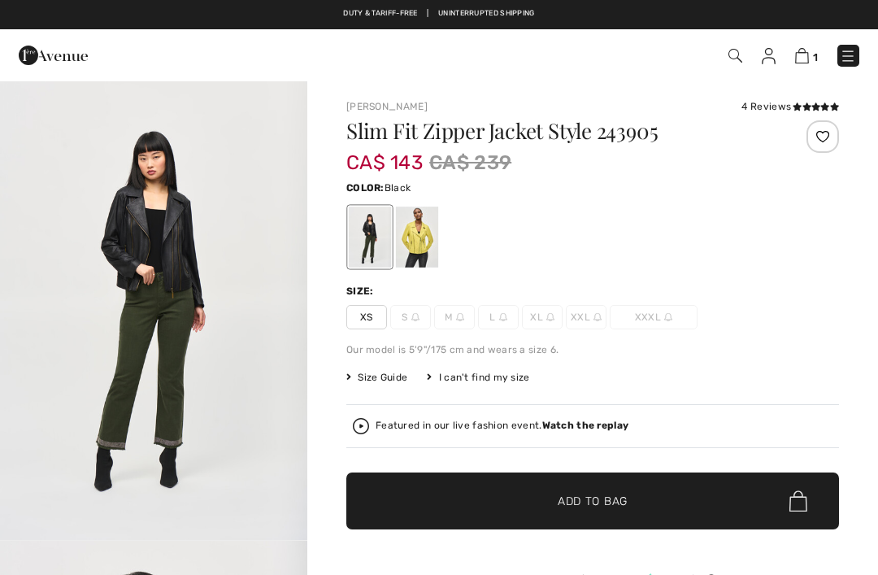
checkbox input "true"
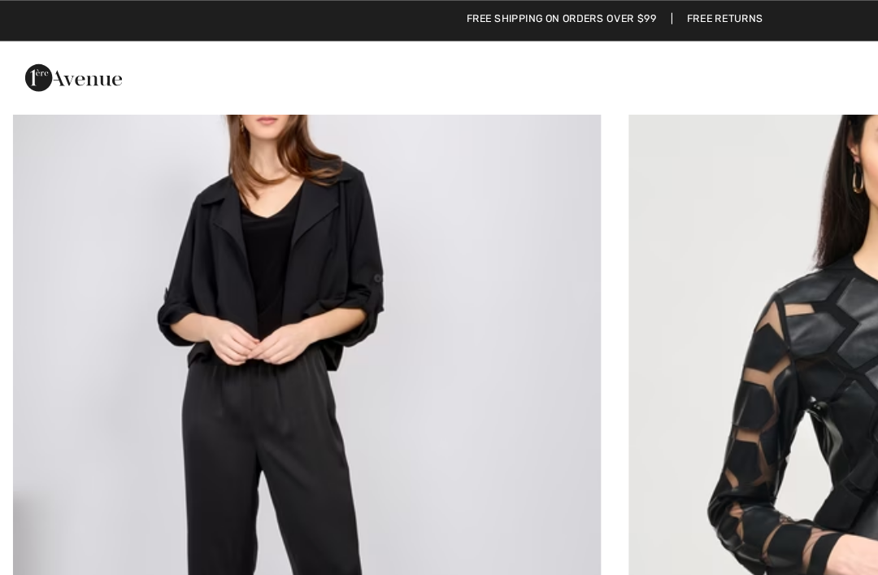
scroll to position [8077, 0]
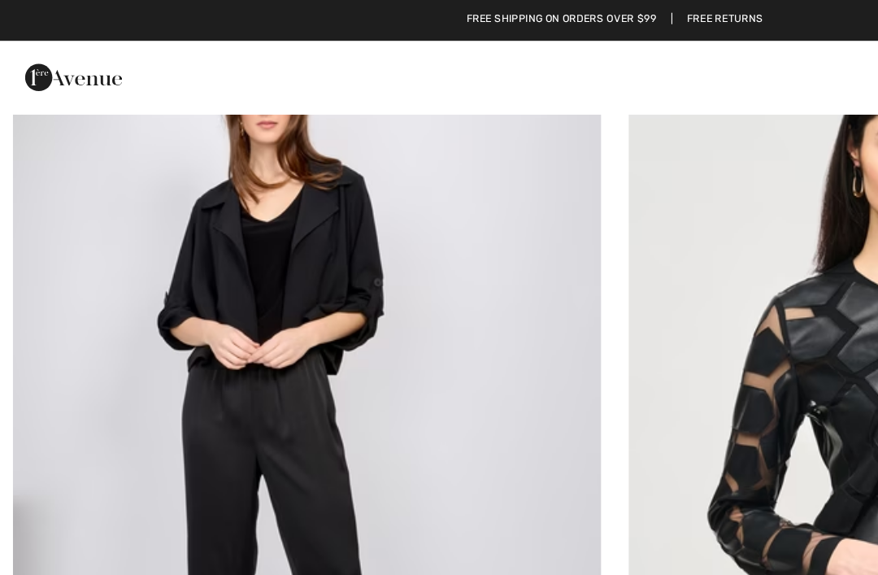
click at [140, 185] on img at bounding box center [219, 309] width 419 height 629
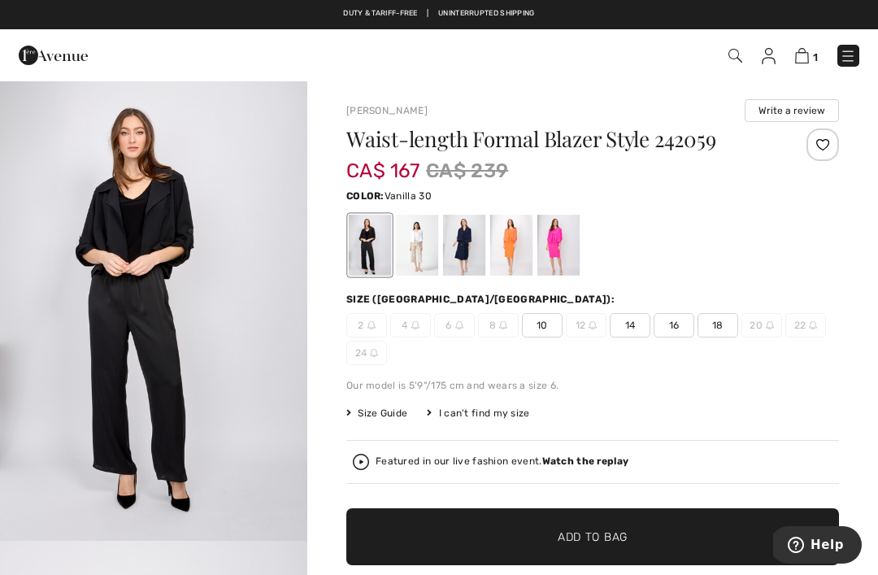
click at [420, 232] on div at bounding box center [417, 245] width 42 height 61
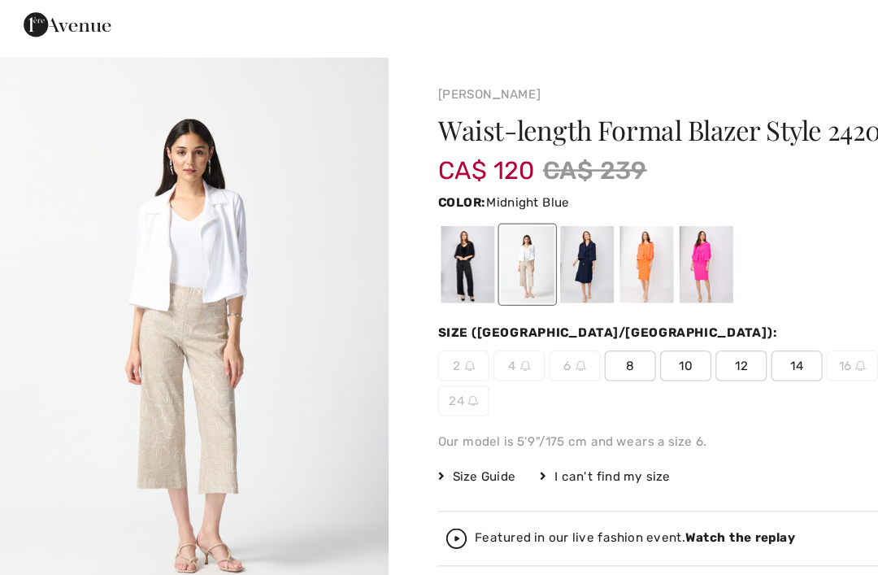
click at [476, 215] on div at bounding box center [464, 245] width 42 height 61
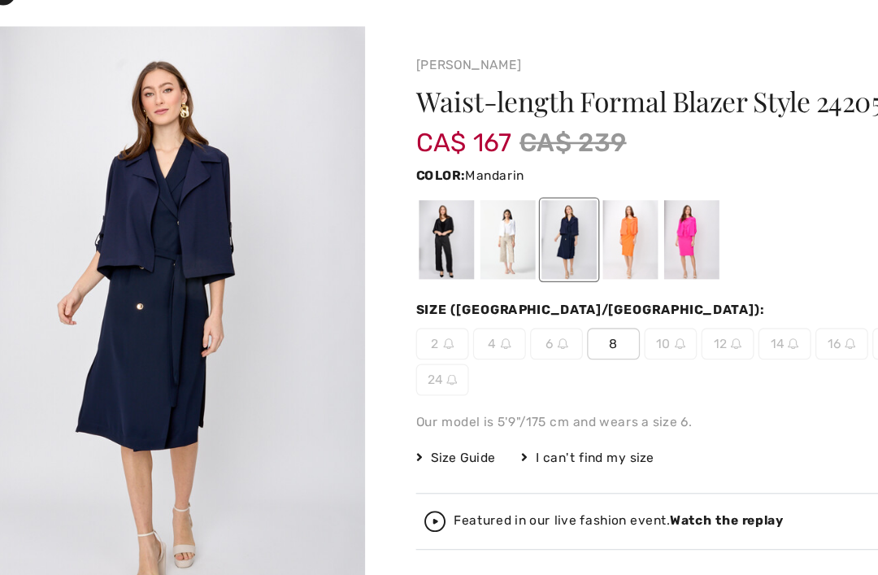
click at [490, 215] on div at bounding box center [511, 245] width 42 height 61
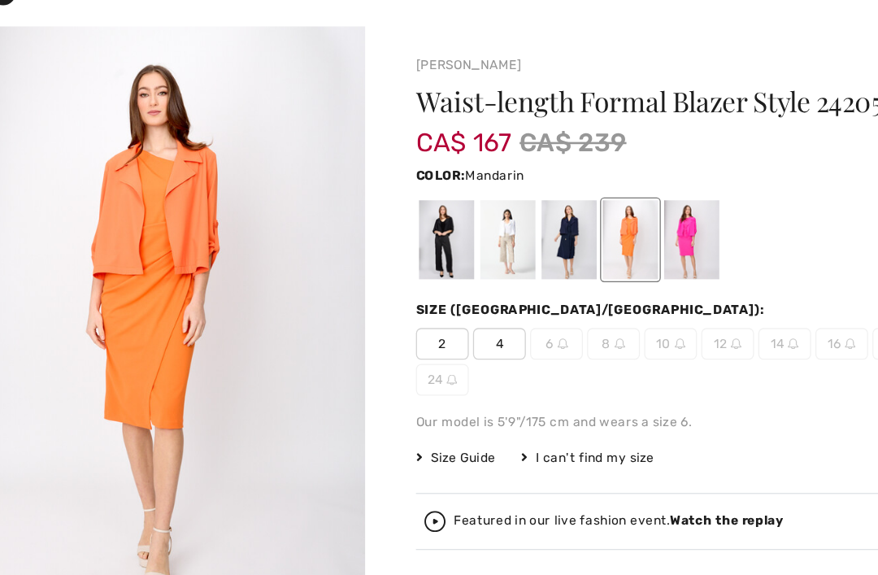
click at [538, 215] on div at bounding box center [558, 245] width 42 height 61
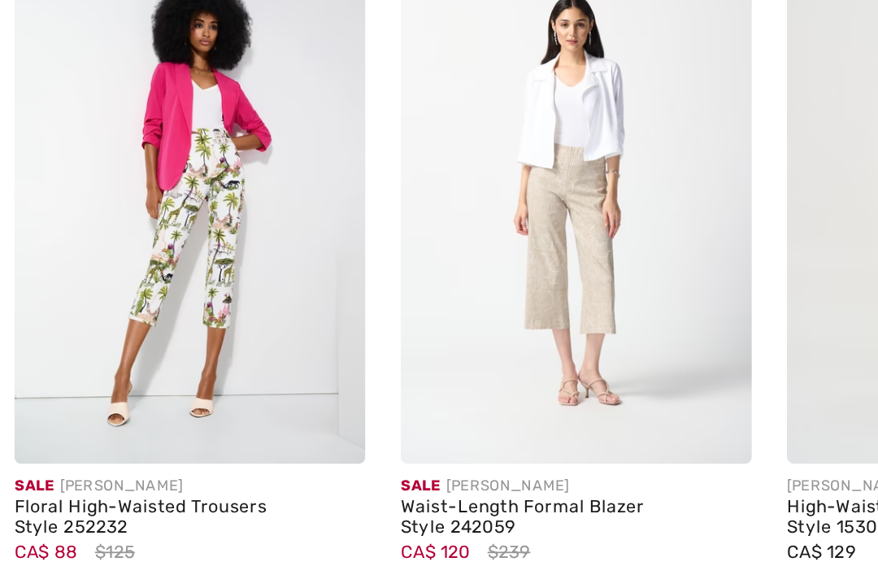
scroll to position [904, 0]
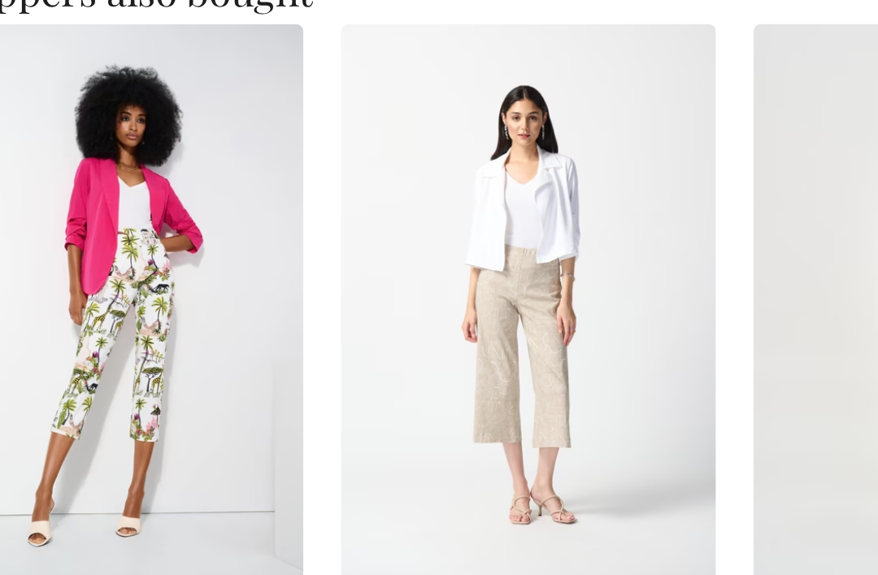
click at [310, 192] on img at bounding box center [321, 338] width 195 height 293
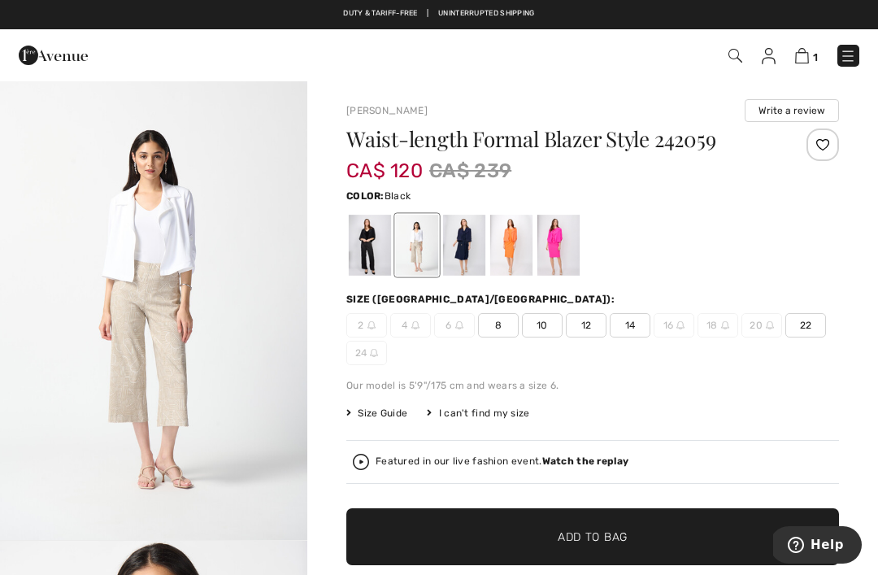
click at [360, 251] on div at bounding box center [370, 245] width 42 height 61
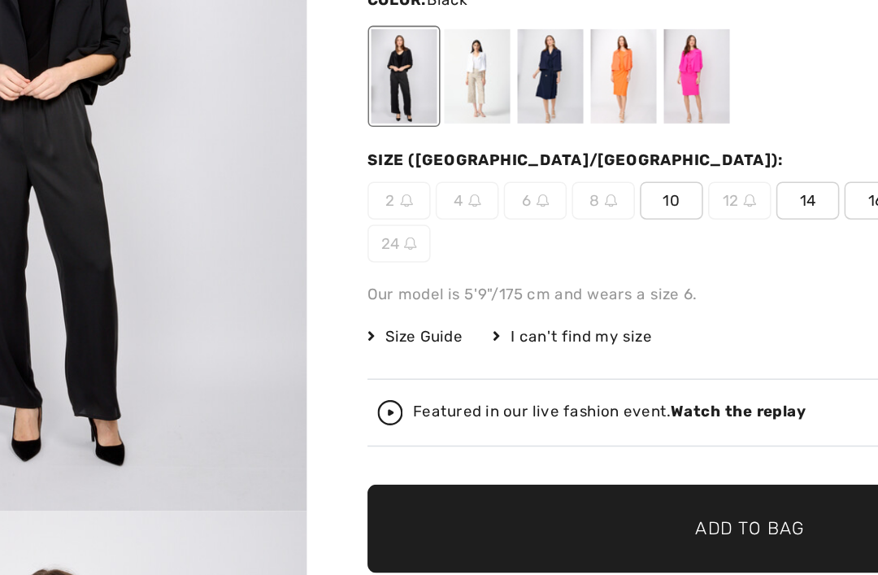
scroll to position [26, 0]
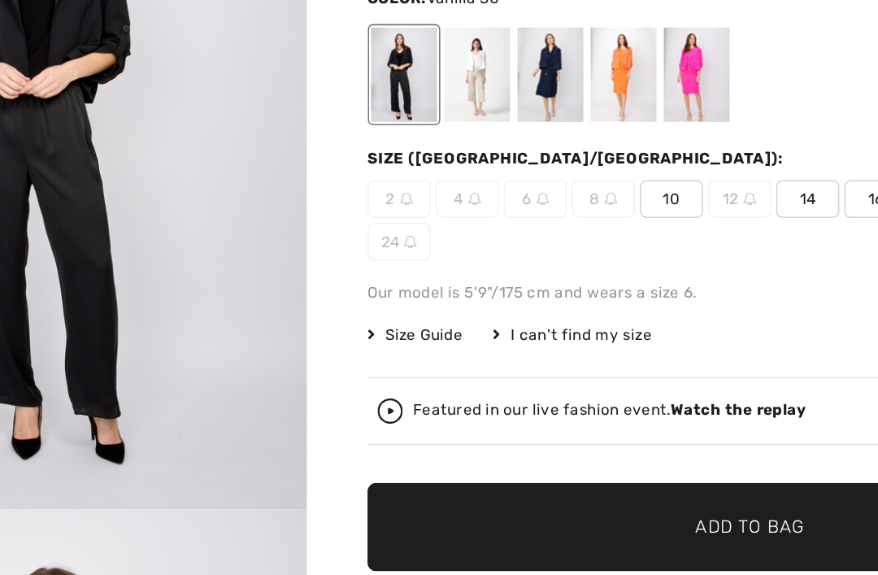
click at [396, 189] on div at bounding box center [417, 219] width 42 height 61
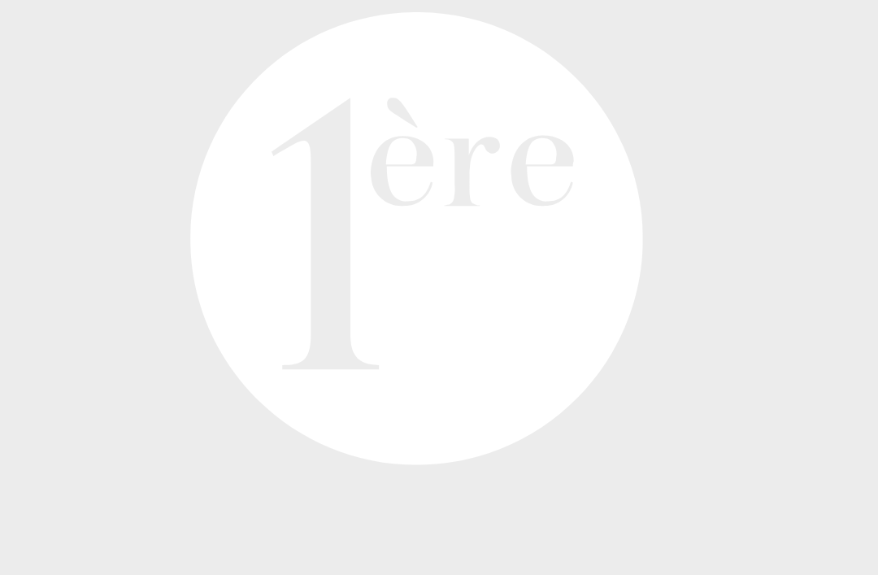
scroll to position [940, 0]
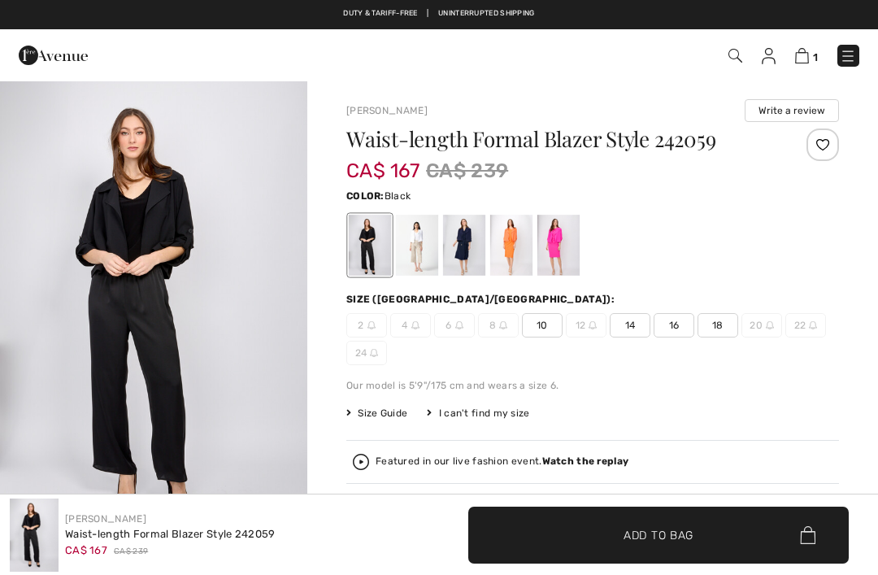
checkbox input "true"
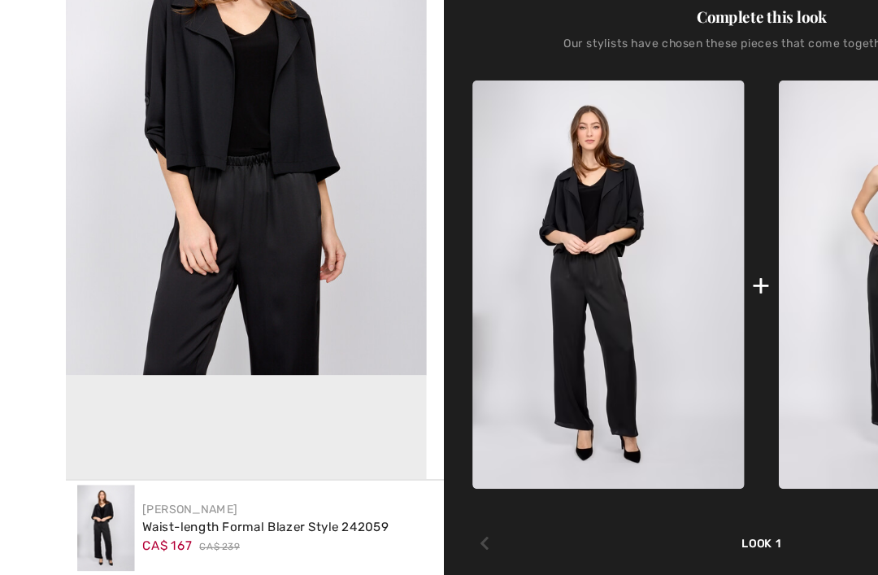
scroll to position [599, 0]
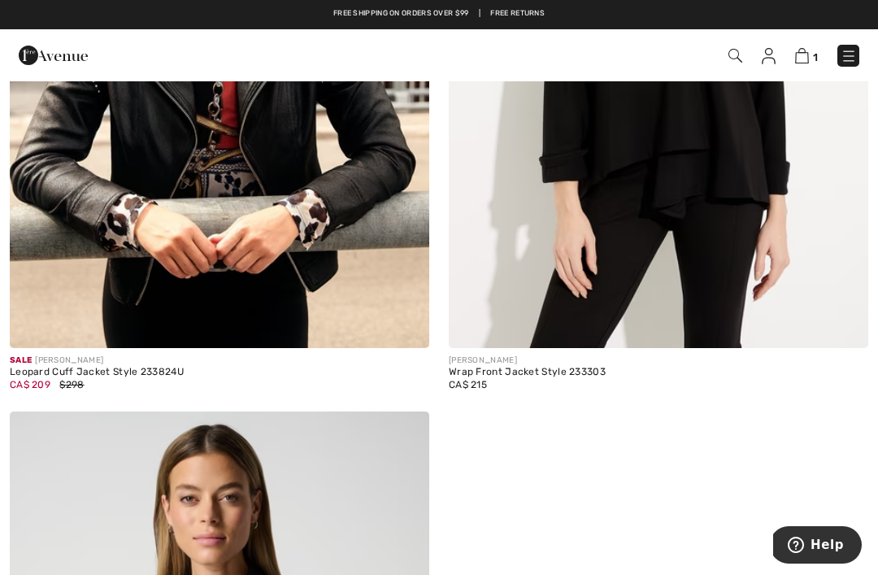
scroll to position [10666, 0]
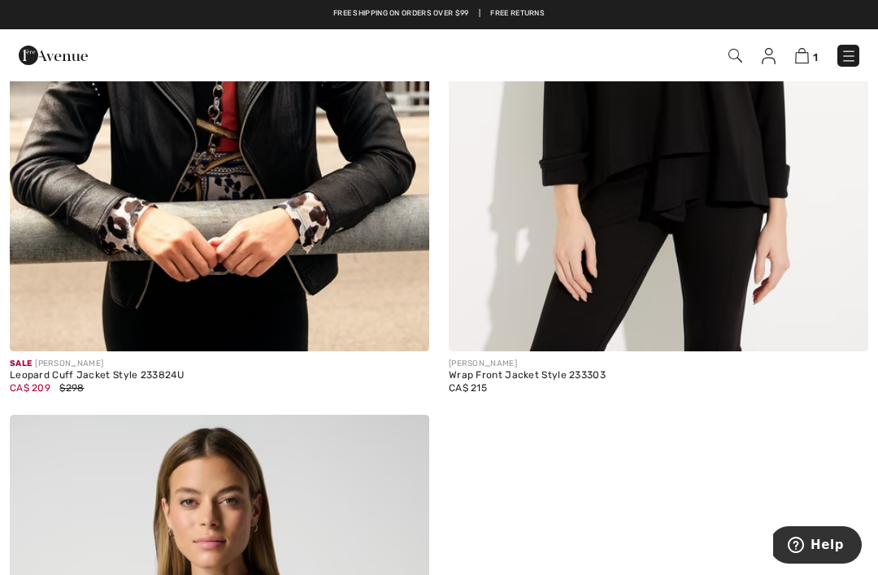
click at [634, 168] on img at bounding box center [658, 36] width 419 height 629
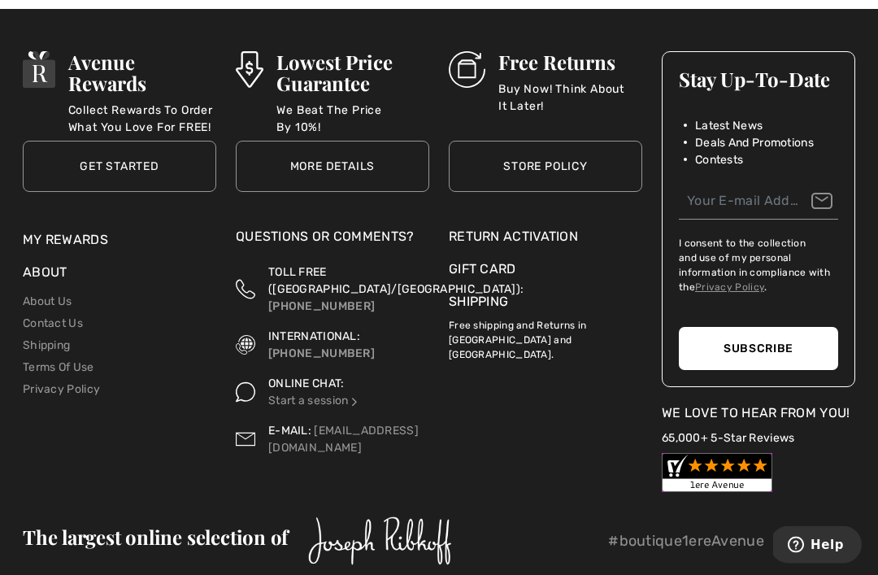
scroll to position [11874, 0]
click at [494, 278] on li "Gift Card" at bounding box center [545, 273] width 193 height 33
click at [480, 293] on link "Shipping" at bounding box center [478, 300] width 59 height 15
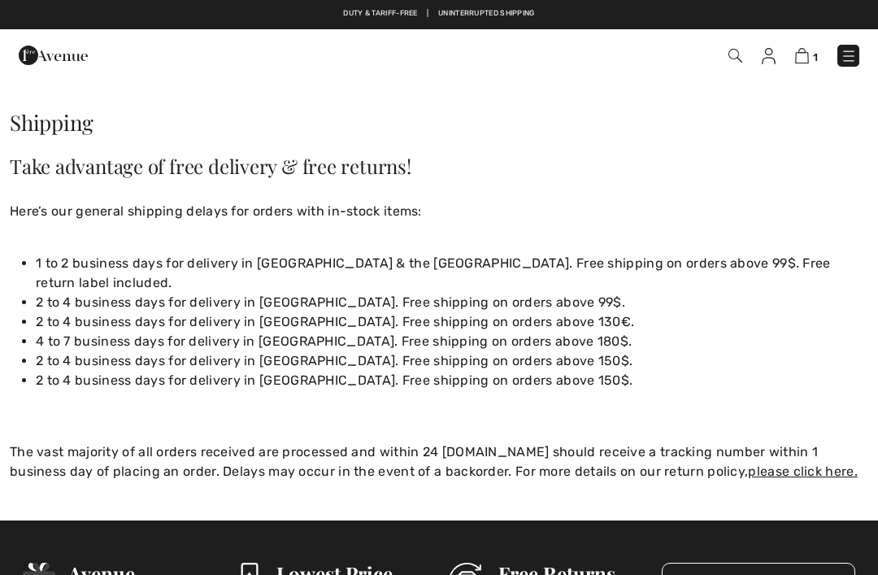
checkbox input "true"
click at [806, 50] on img at bounding box center [802, 55] width 14 height 15
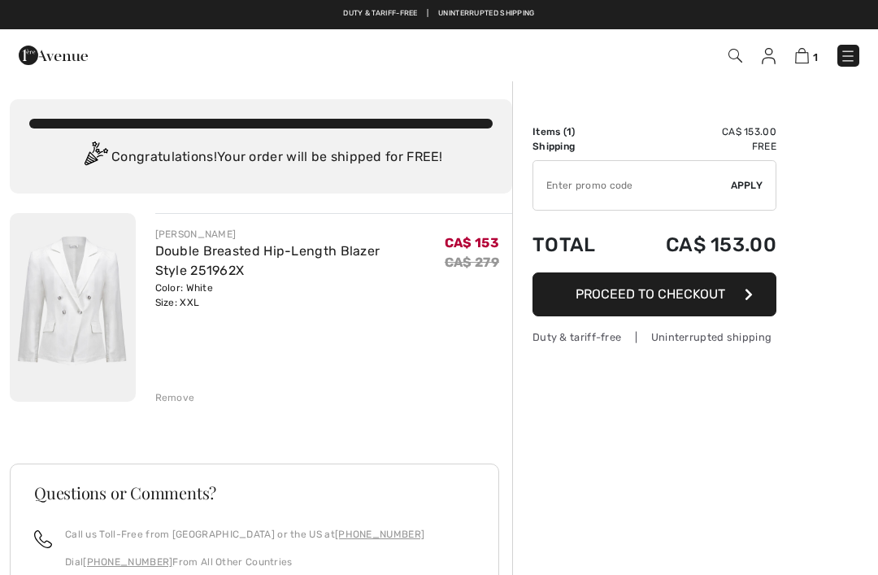
checkbox input "true"
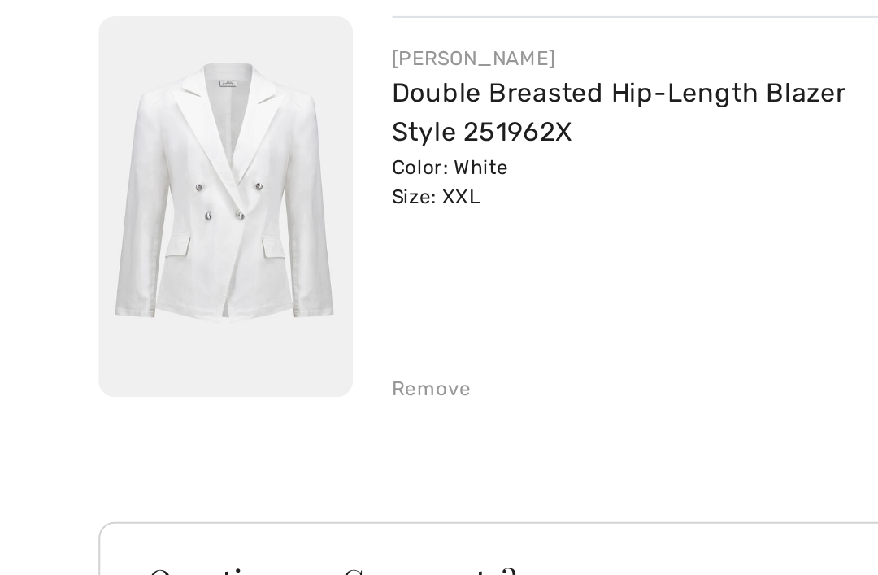
scroll to position [37, 0]
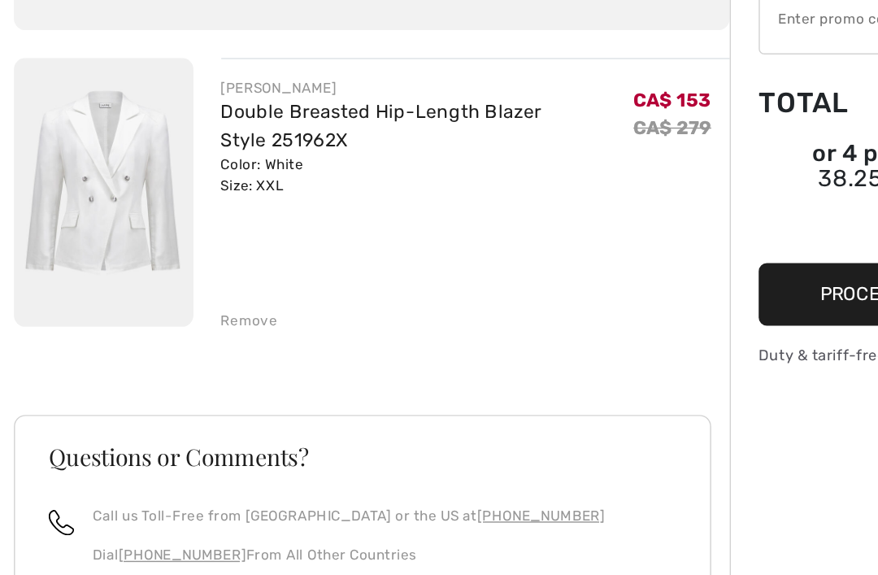
click at [98, 176] on img at bounding box center [73, 270] width 126 height 189
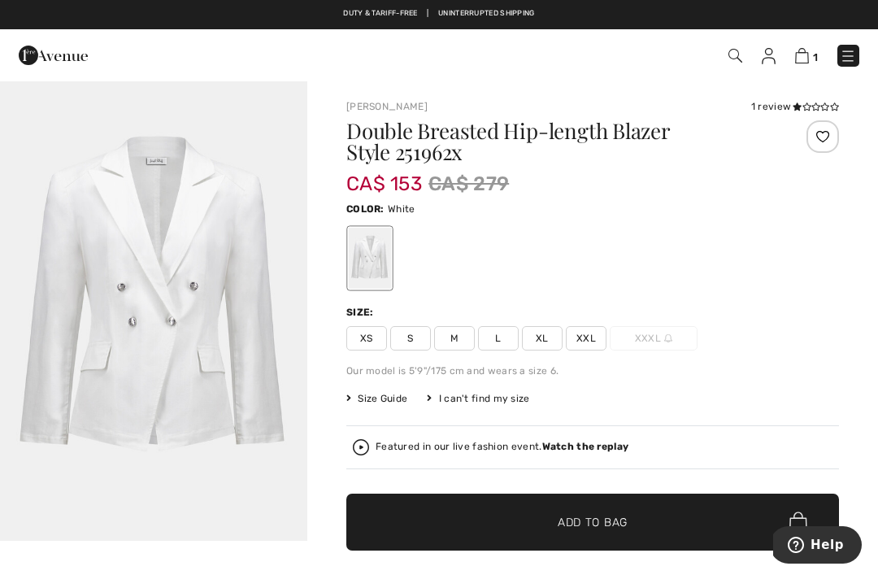
click at [206, 300] on img "1 / 1" at bounding box center [153, 310] width 307 height 461
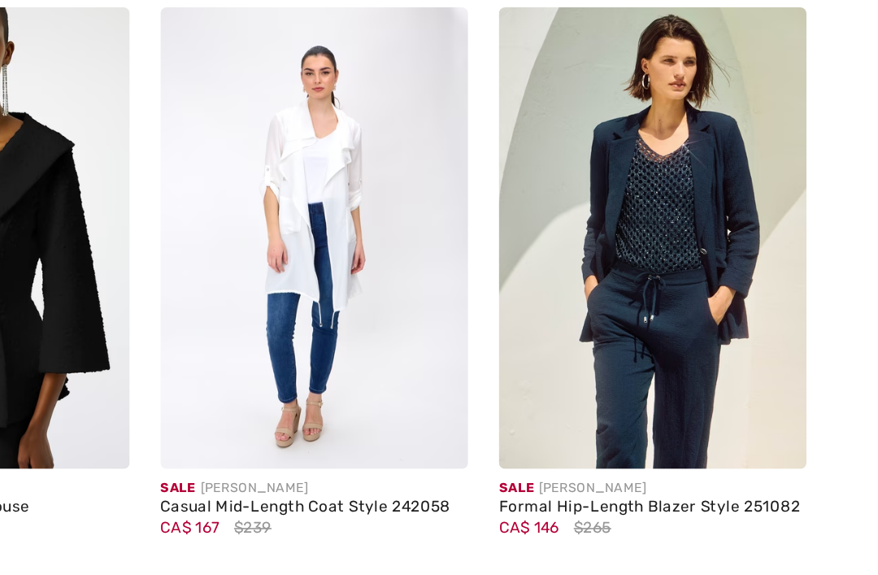
scroll to position [1399, 0]
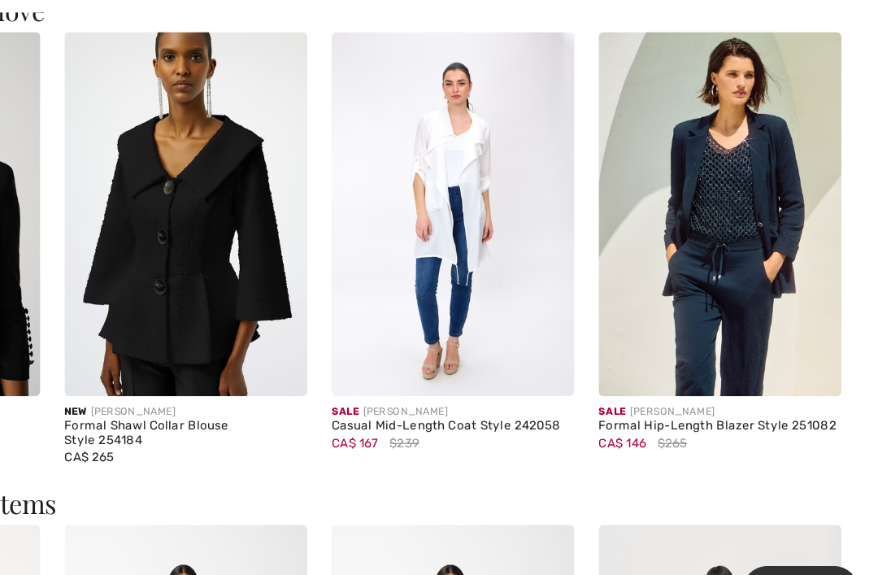
click at [653, 154] on img at bounding box center [750, 243] width 195 height 293
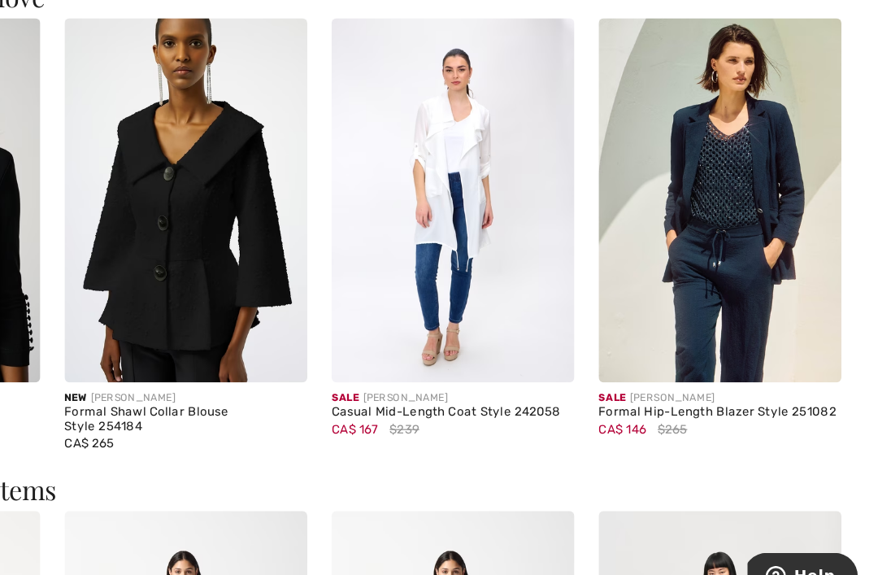
click at [653, 110] on img at bounding box center [750, 243] width 195 height 293
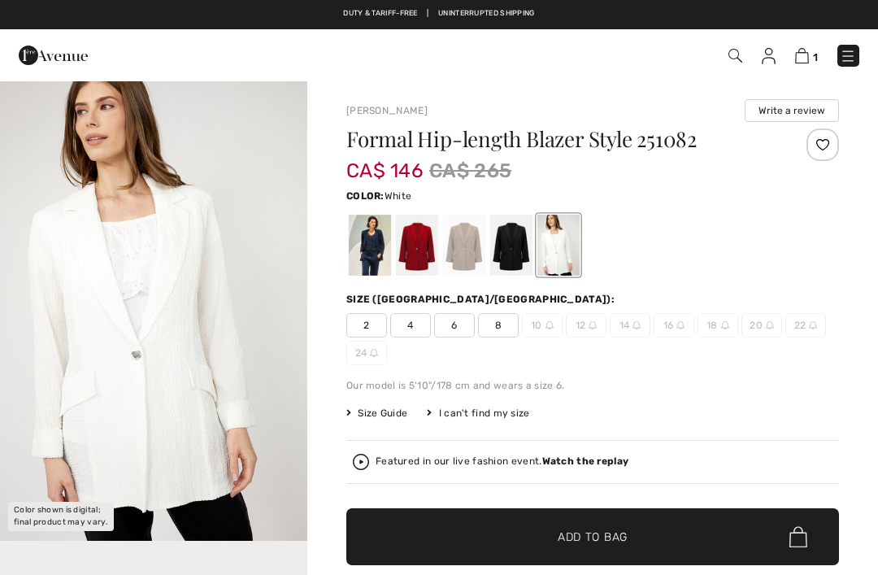
checkbox input "true"
click at [514, 254] on div at bounding box center [511, 245] width 42 height 61
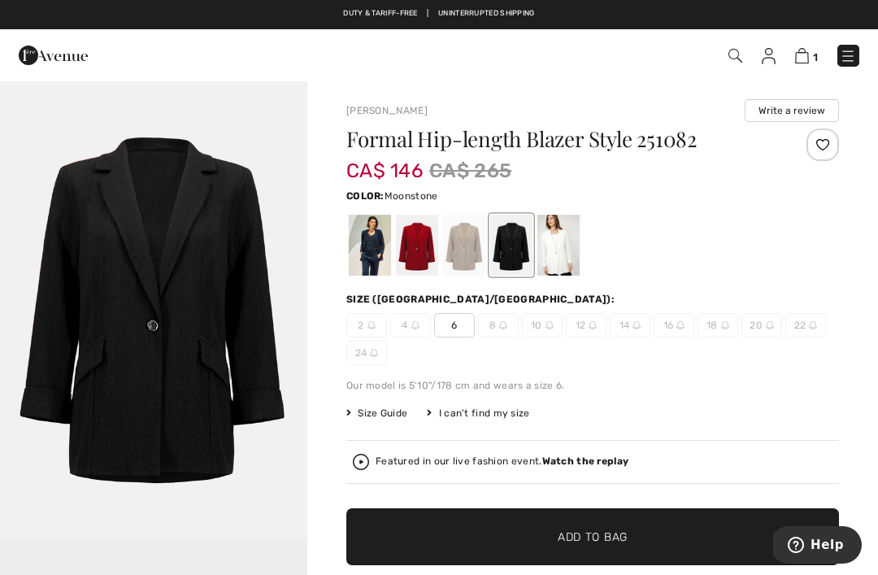
click at [474, 233] on div at bounding box center [464, 245] width 42 height 61
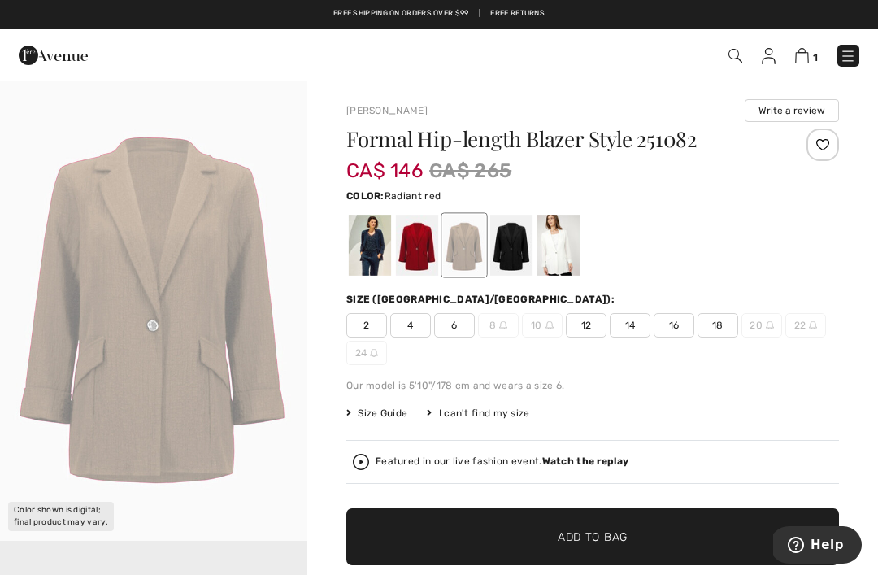
click at [421, 242] on div at bounding box center [417, 245] width 42 height 61
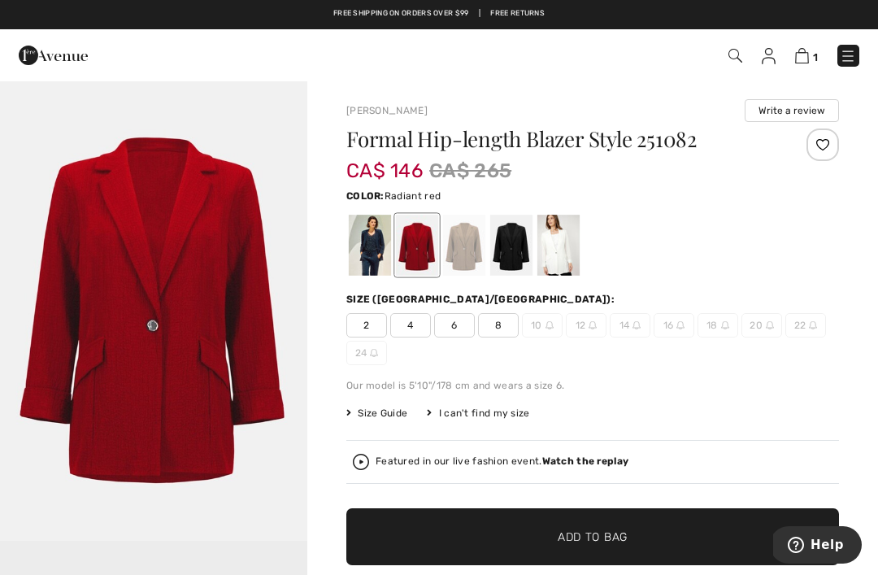
click at [382, 221] on div at bounding box center [370, 245] width 42 height 61
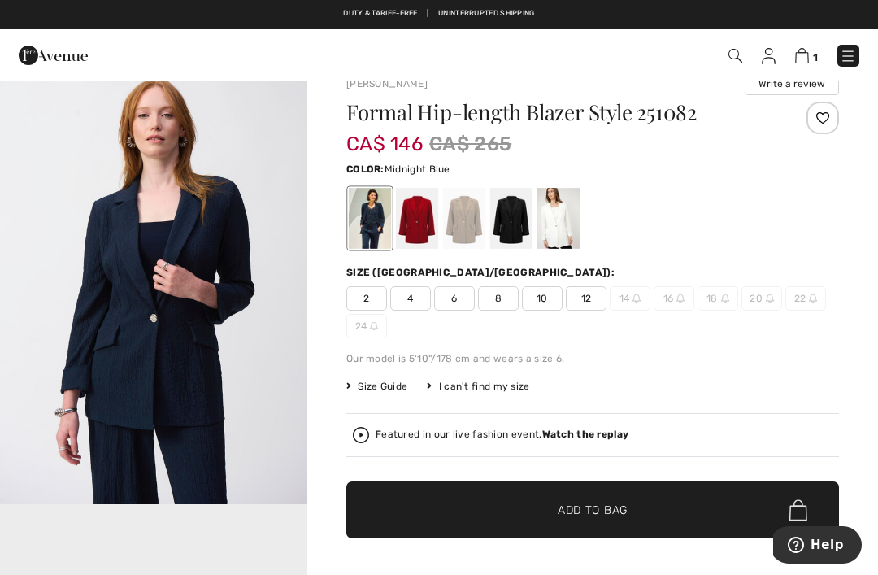
scroll to position [470, 0]
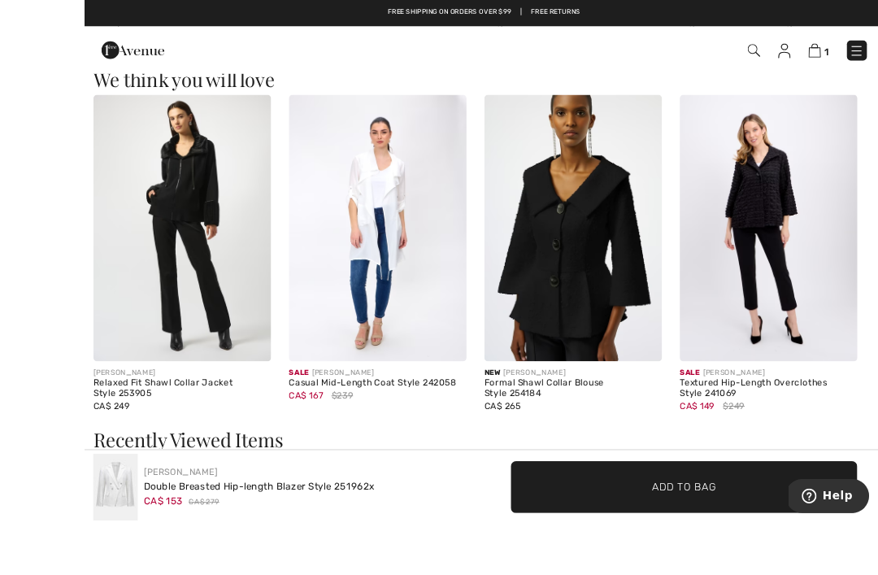
scroll to position [1410, 0]
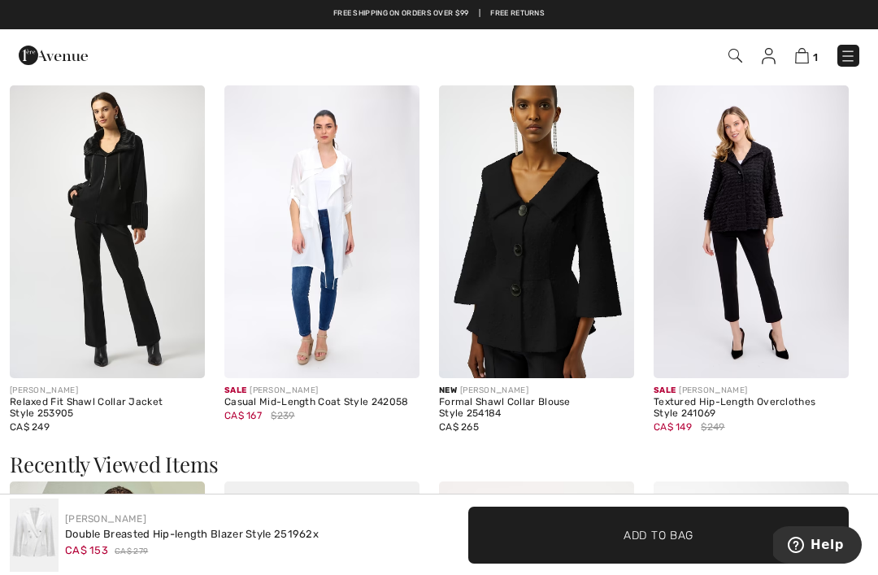
click at [350, 199] on img at bounding box center [321, 231] width 195 height 293
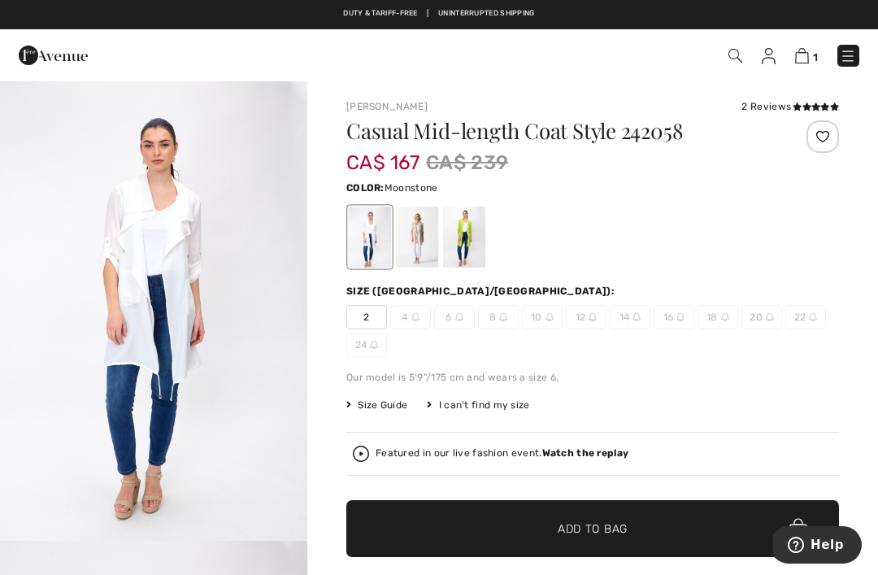
click at [418, 230] on div at bounding box center [417, 236] width 42 height 61
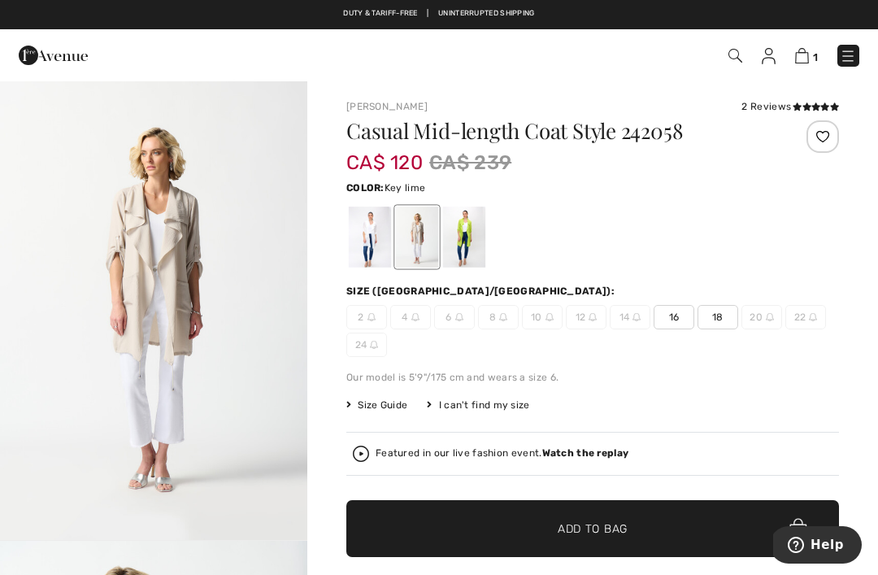
click at [473, 231] on div at bounding box center [464, 236] width 42 height 61
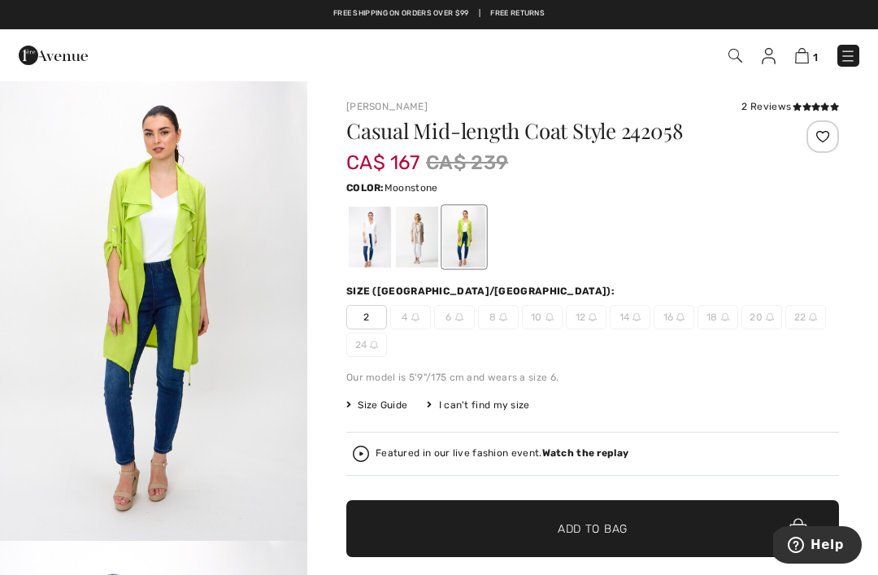
click at [420, 236] on div at bounding box center [417, 236] width 42 height 61
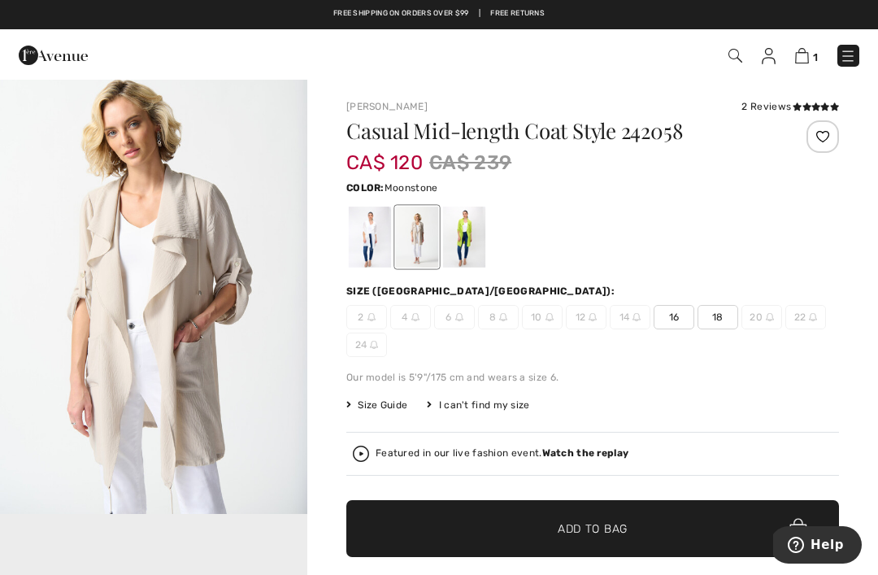
scroll to position [488, 0]
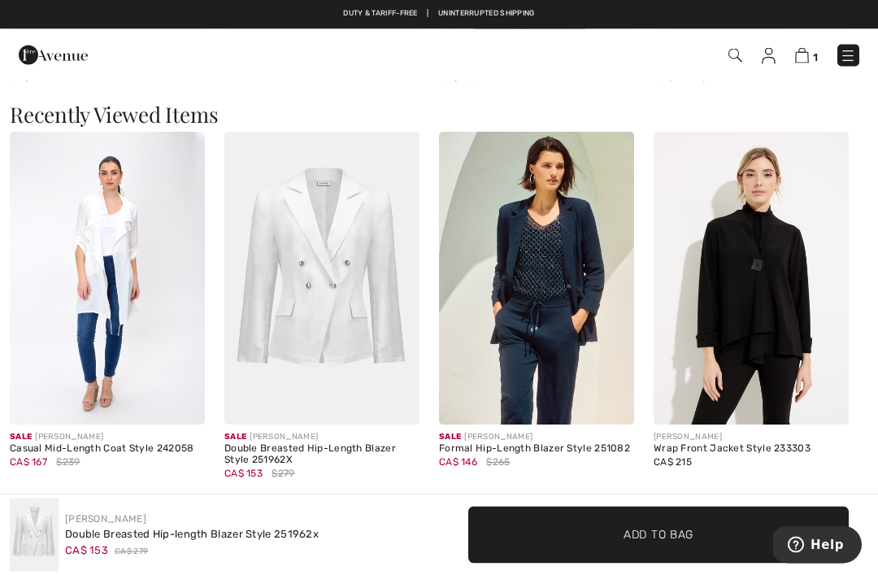
scroll to position [1755, 0]
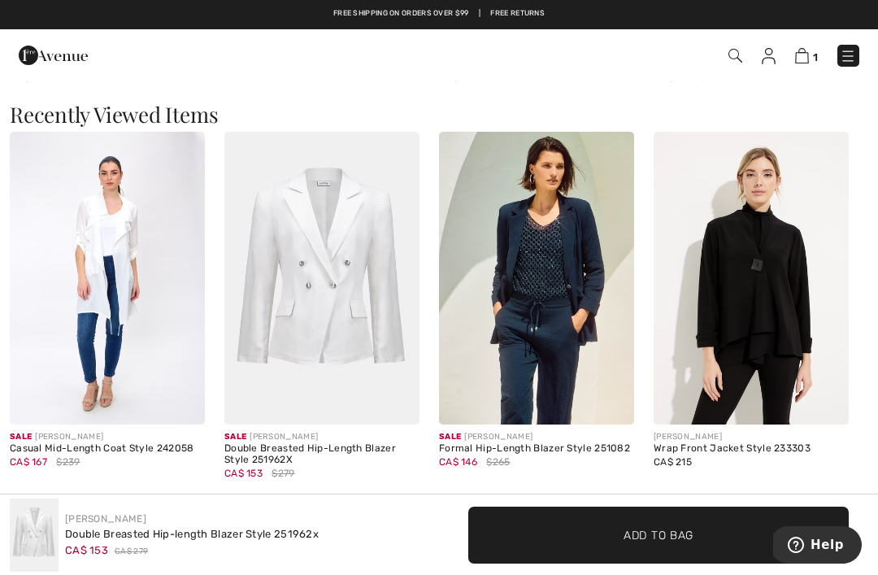
click at [362, 306] on img at bounding box center [321, 278] width 195 height 293
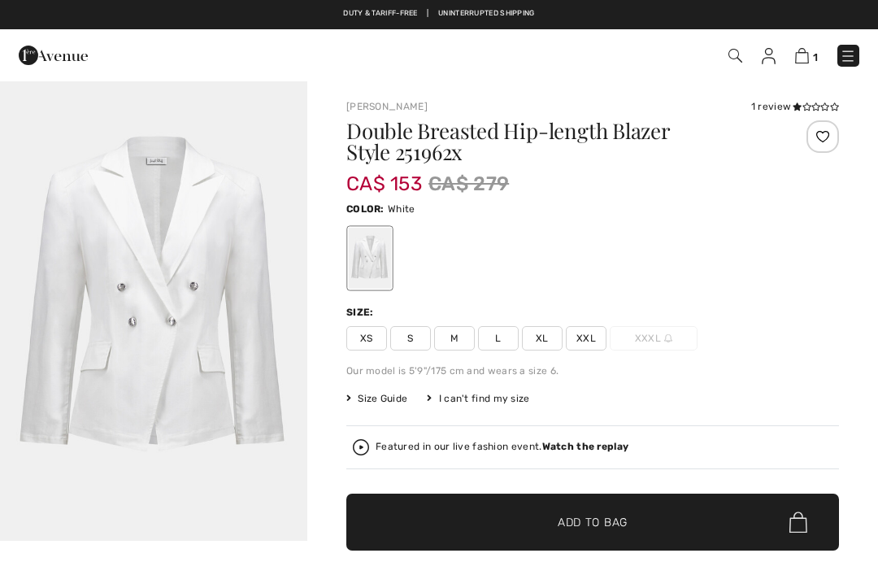
checkbox input "true"
click at [379, 397] on span "Size Guide" at bounding box center [376, 398] width 61 height 15
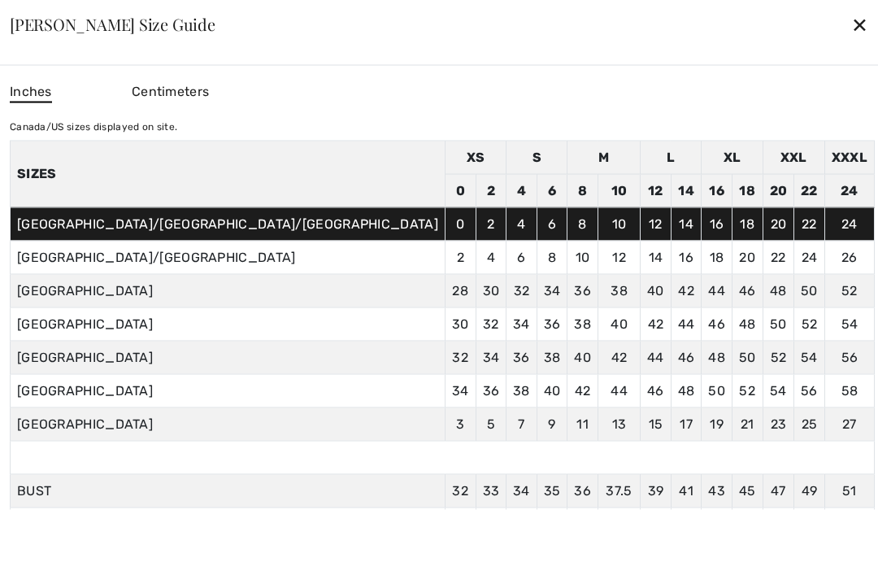
click at [851, 27] on div "✕" at bounding box center [859, 24] width 17 height 34
